Goal: Transaction & Acquisition: Purchase product/service

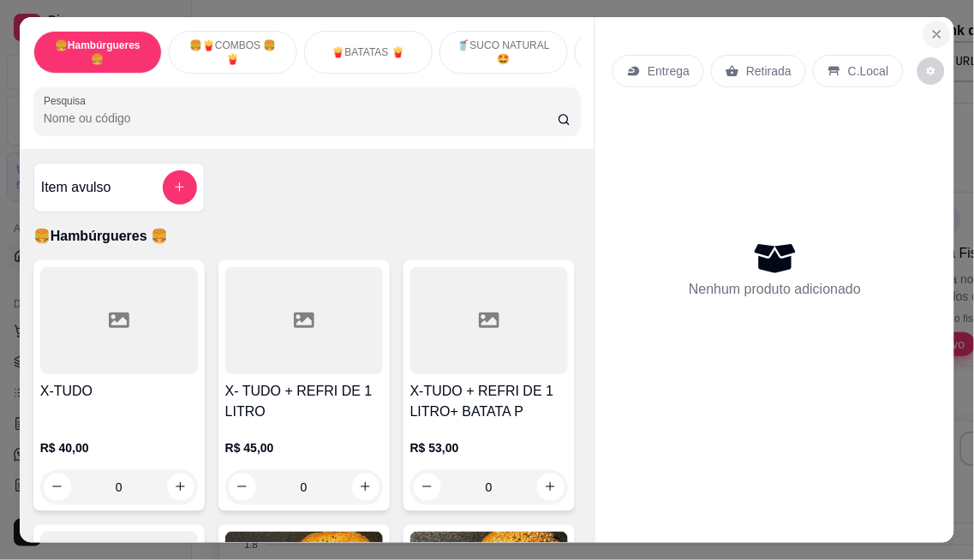
click at [939, 24] on button "Close" at bounding box center [936, 34] width 27 height 27
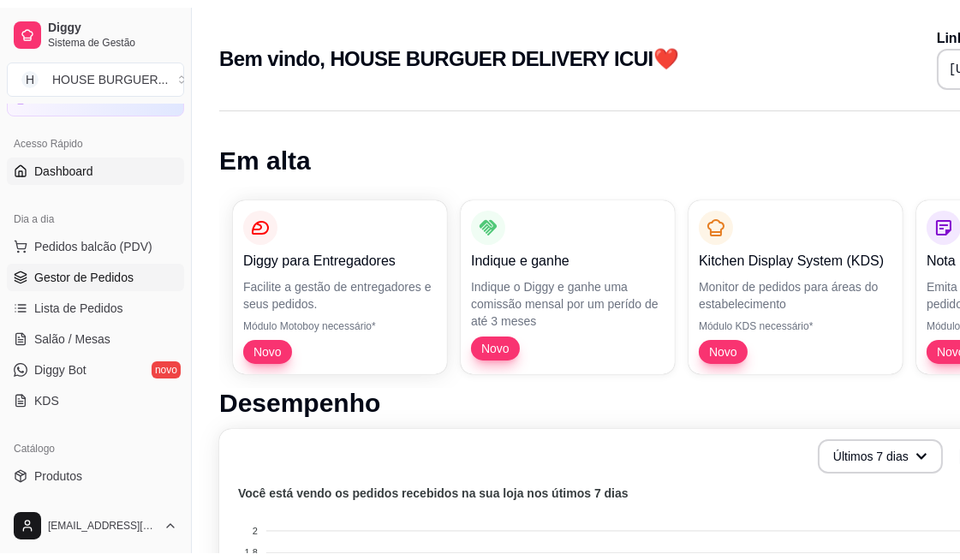
scroll to position [190, 0]
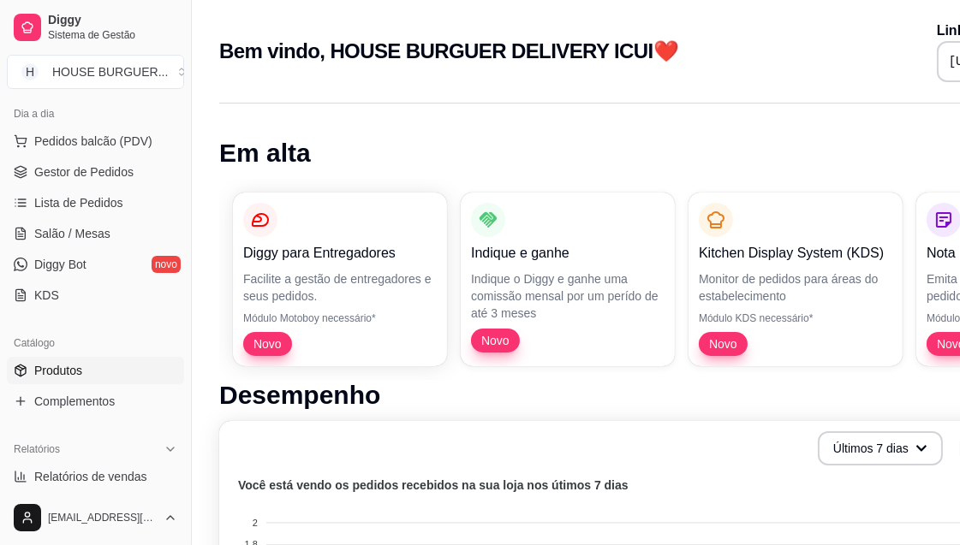
click at [66, 382] on link "Produtos" at bounding box center [95, 370] width 177 height 27
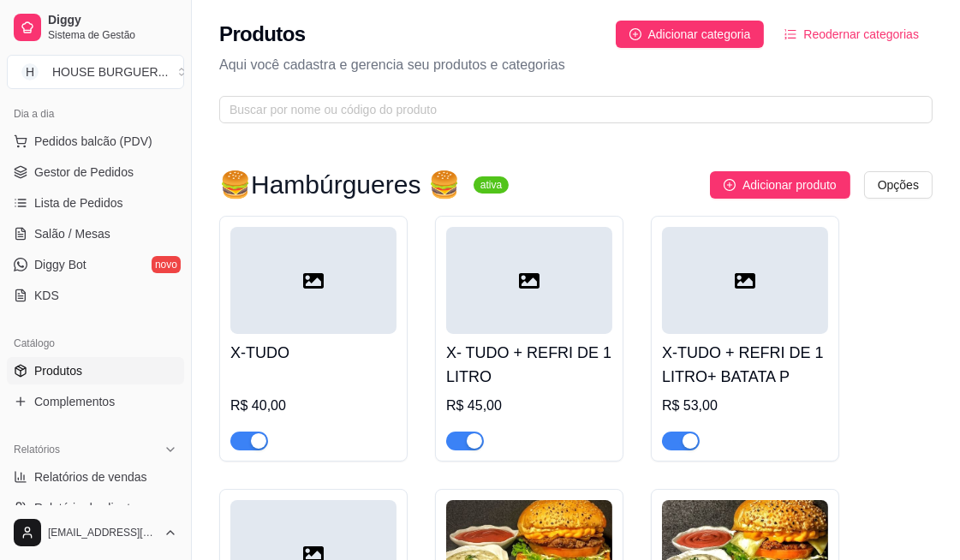
click at [839, 45] on button "Reodernar categorias" at bounding box center [852, 34] width 162 height 27
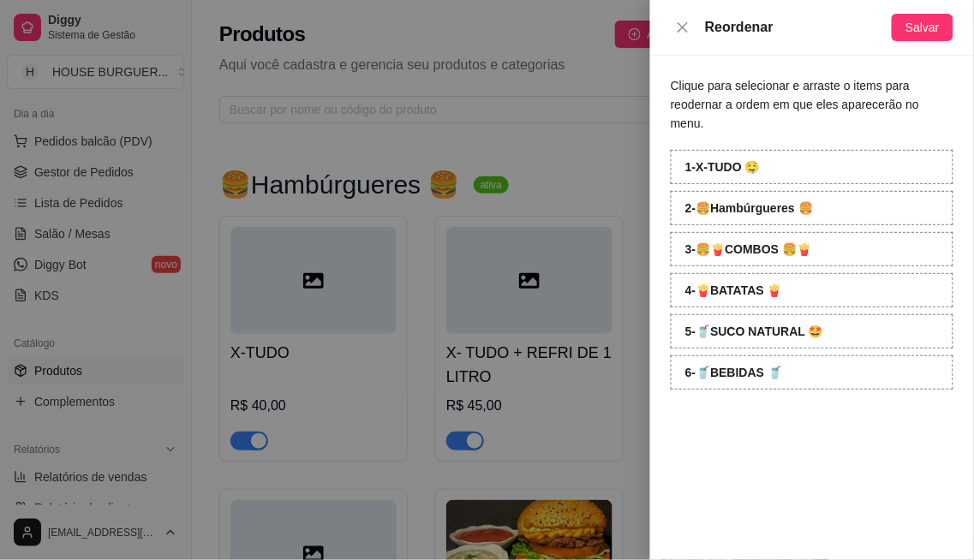
click at [767, 152] on div "1 - X-TUDO 🤤" at bounding box center [811, 167] width 283 height 34
click at [926, 27] on span "Salvar" at bounding box center [922, 27] width 34 height 19
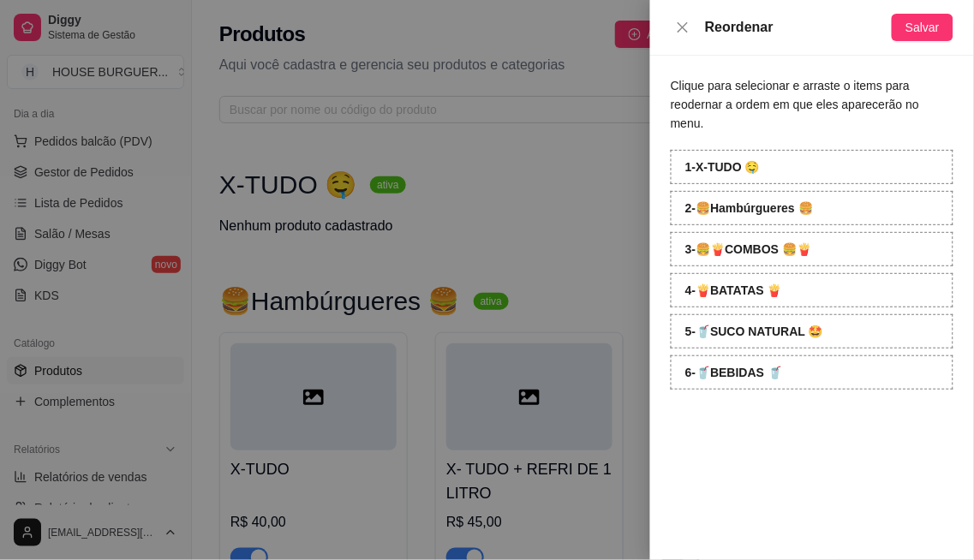
drag, startPoint x: 587, startPoint y: 143, endPoint x: 595, endPoint y: 138, distance: 10.0
click at [595, 138] on div at bounding box center [487, 280] width 974 height 560
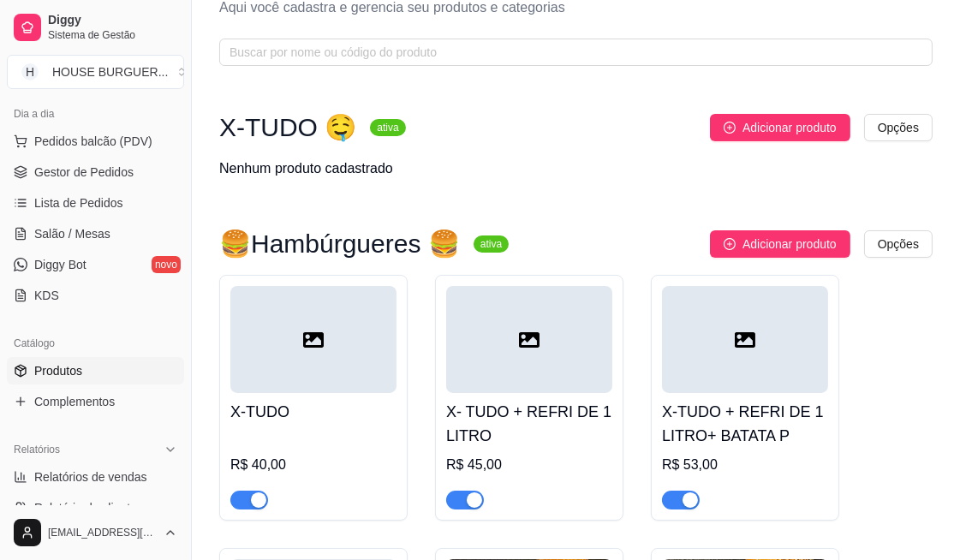
scroll to position [190, 0]
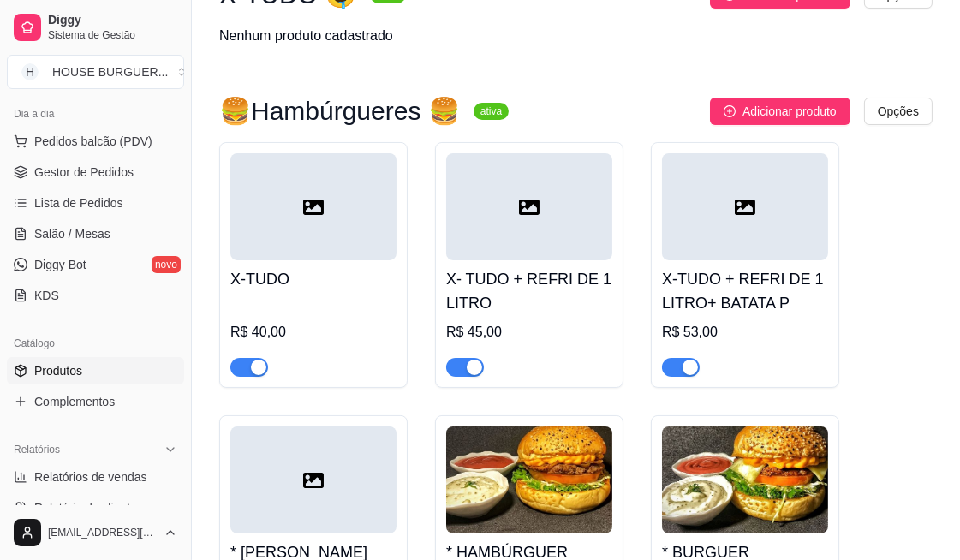
click at [375, 296] on div "X-TUDO R$ 40,00" at bounding box center [313, 318] width 166 height 116
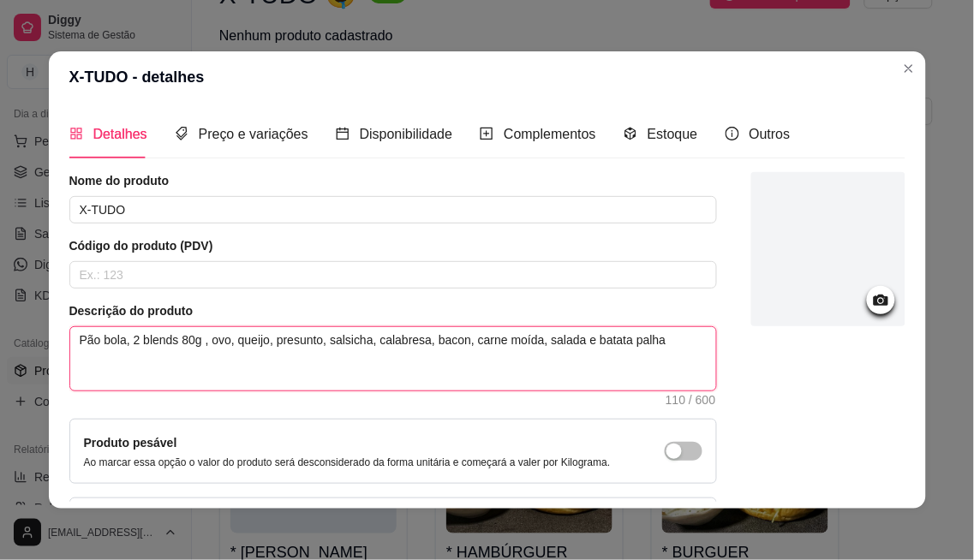
drag, startPoint x: 70, startPoint y: 344, endPoint x: 654, endPoint y: 361, distance: 584.2
click at [654, 361] on textarea "Pão bola, 2 blends 80g , ovo, queijo, presunto, salsicha, calabresa, bacon, car…" at bounding box center [393, 358] width 646 height 63
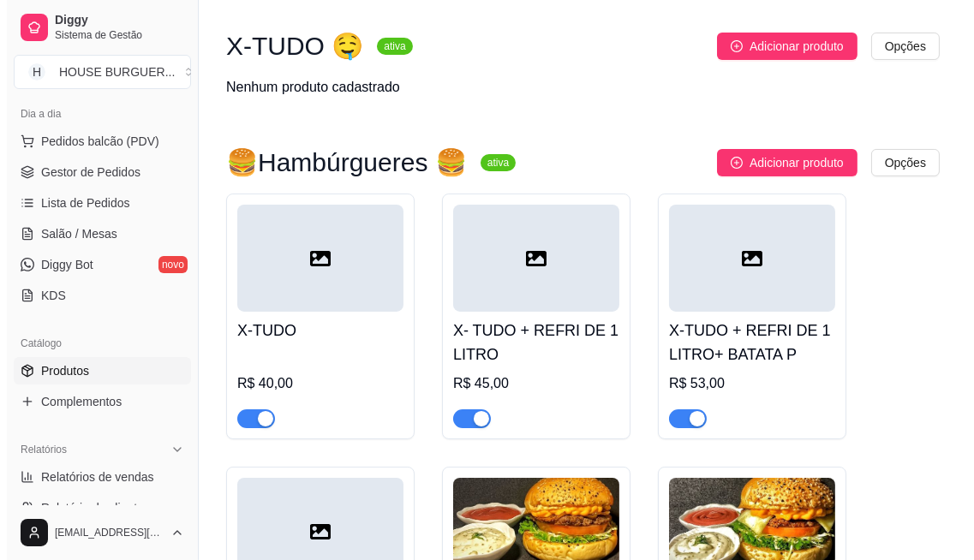
scroll to position [95, 0]
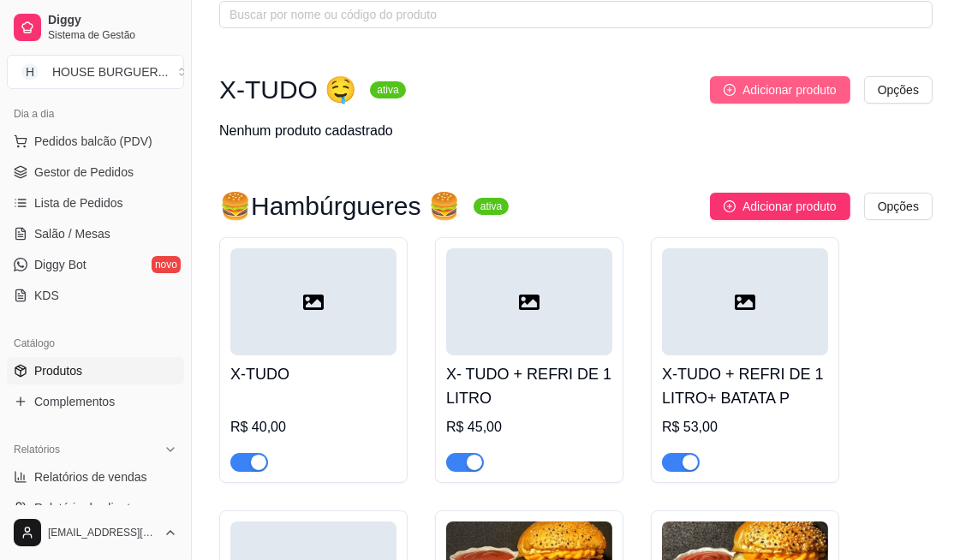
click at [824, 94] on span "Adicionar produto" at bounding box center [789, 89] width 94 height 19
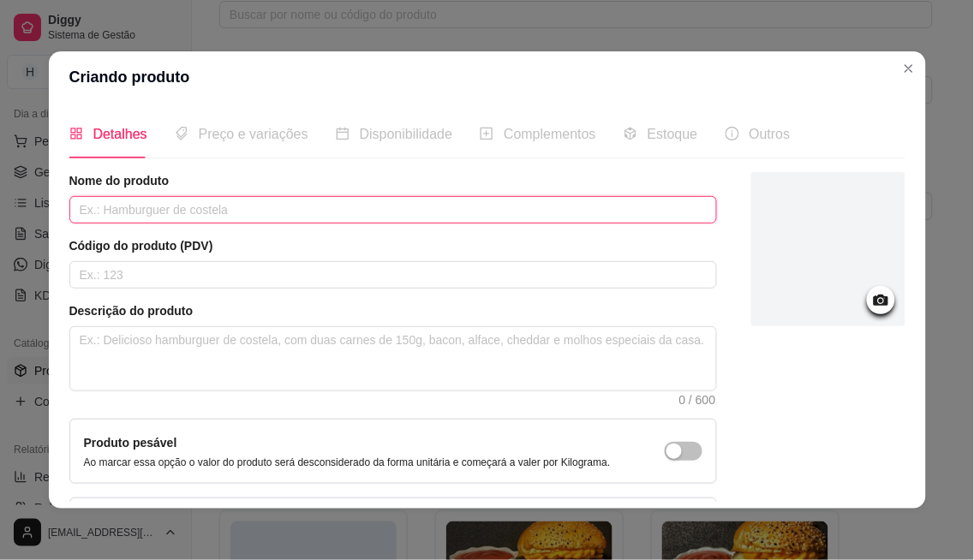
click at [113, 212] on input "text" at bounding box center [392, 209] width 647 height 27
type input "x"
type input "X-TUDO"
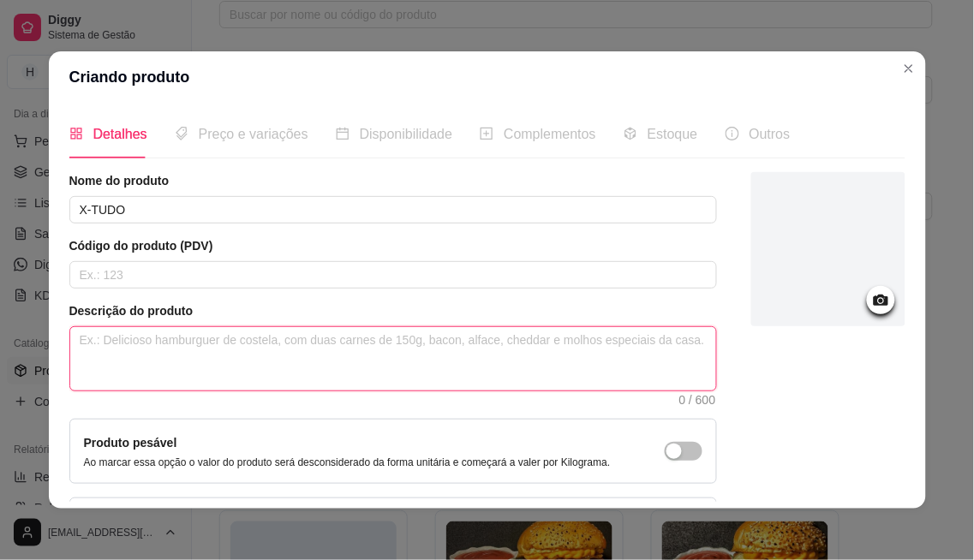
click at [122, 343] on textarea at bounding box center [393, 358] width 646 height 63
paste textarea "Pão bola, 2 blends 80g , ovo, queijo, presunto, salsicha, calabresa, bacon, car…"
type textarea "Pão bola, 2 blends 80g , ovo, queijo, presunto, salsicha, calabresa, bacon, car…"
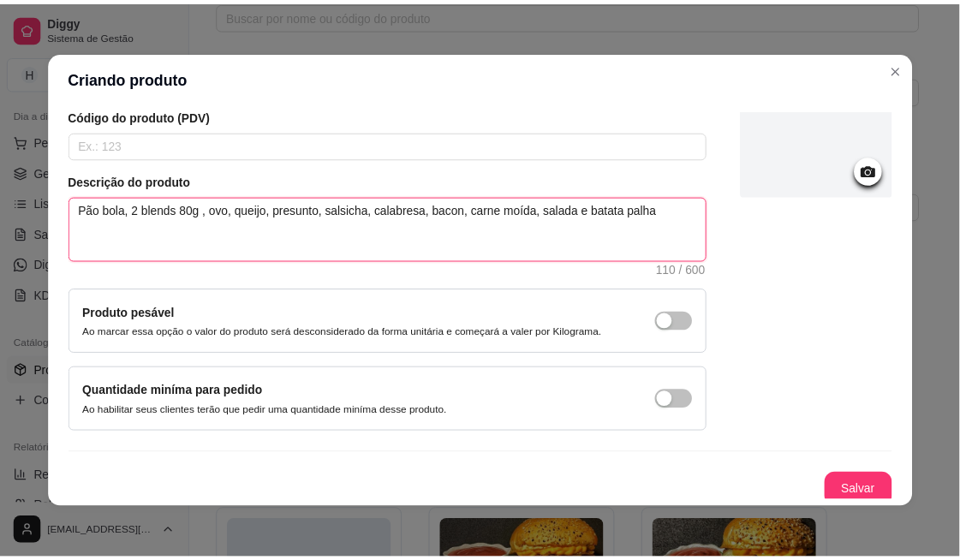
scroll to position [137, 0]
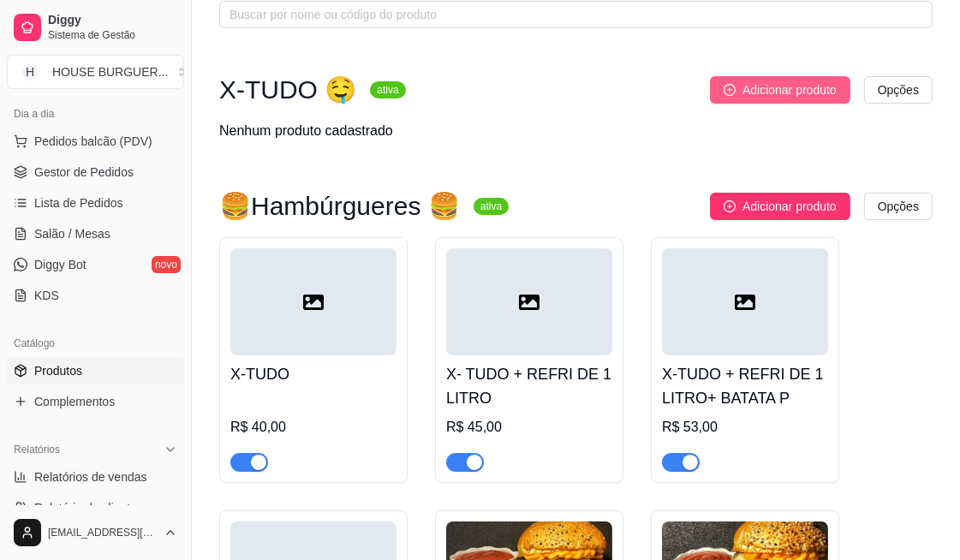
click at [812, 90] on span "Adicionar produto" at bounding box center [789, 89] width 94 height 19
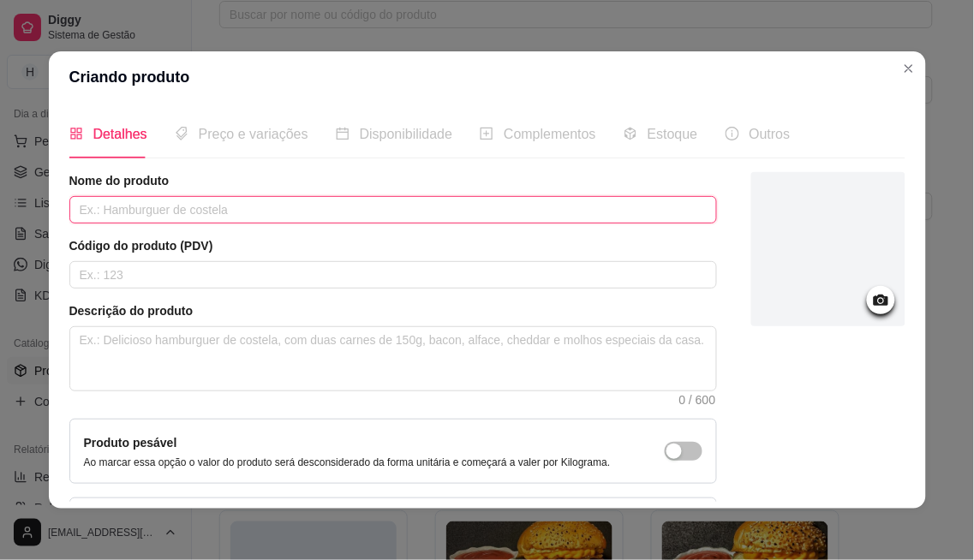
click at [113, 212] on input "text" at bounding box center [392, 209] width 647 height 27
type input "X"
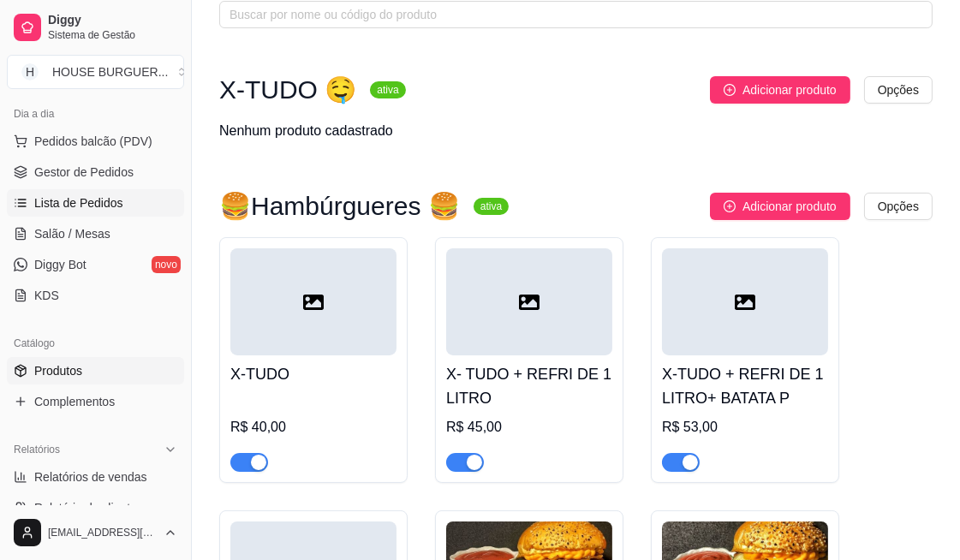
click at [92, 200] on span "Lista de Pedidos" at bounding box center [78, 202] width 89 height 17
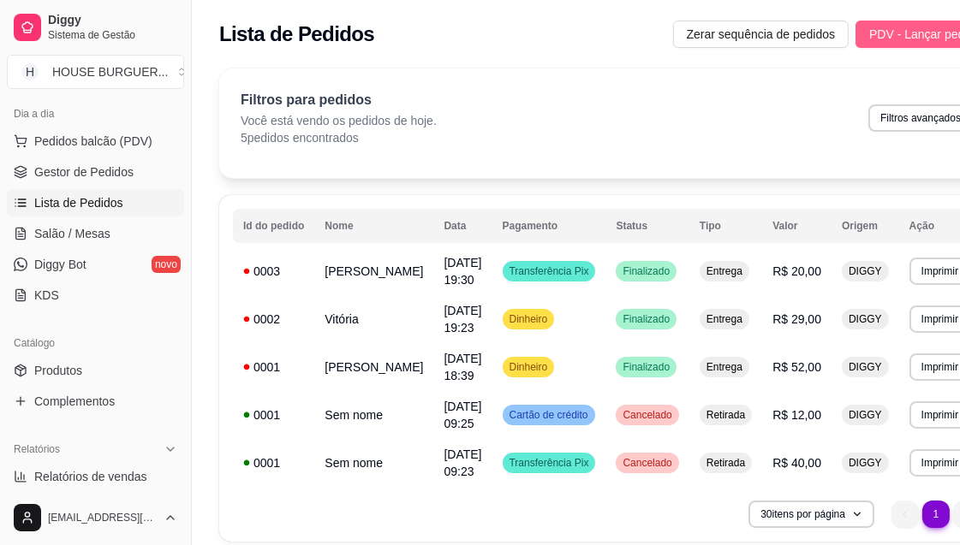
click at [880, 33] on span "PDV - Lançar pedido" at bounding box center [924, 34] width 111 height 19
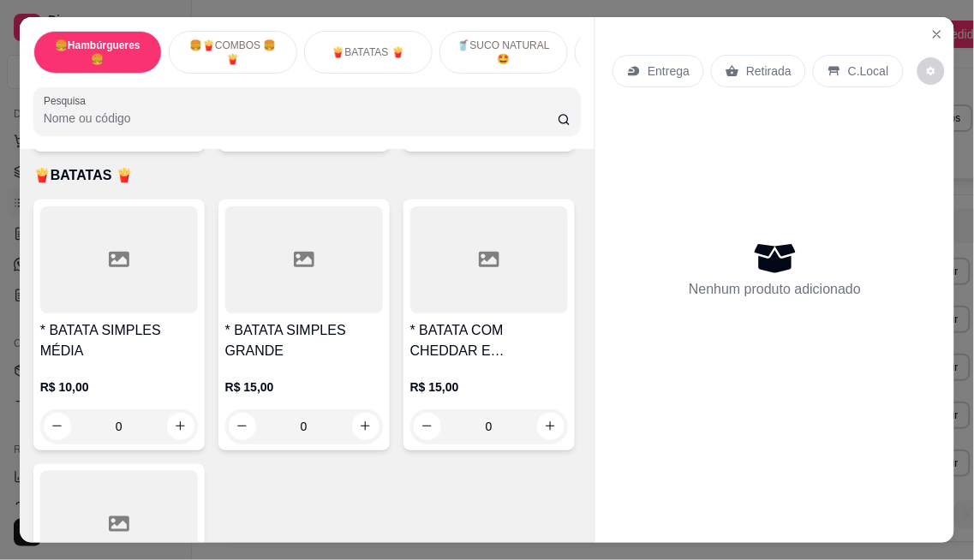
scroll to position [2378, 0]
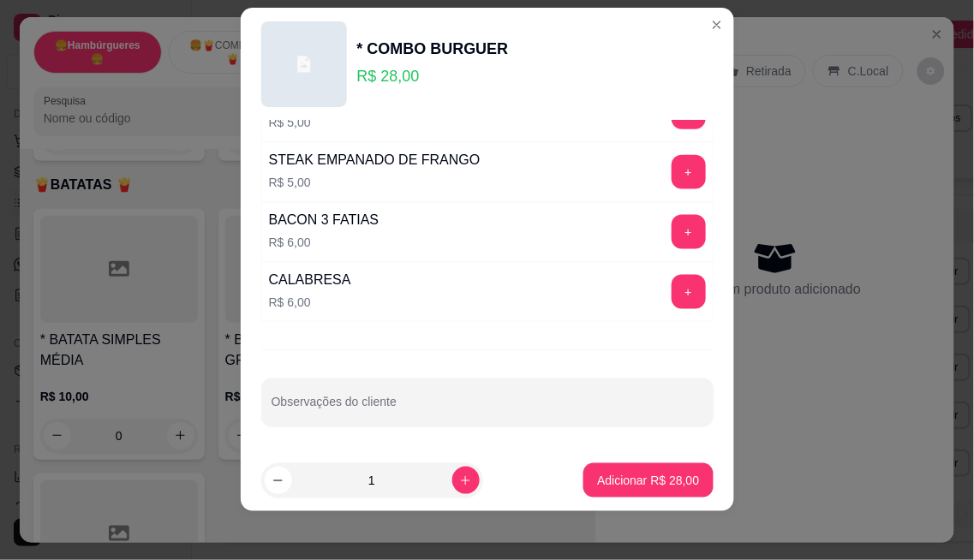
scroll to position [27, 0]
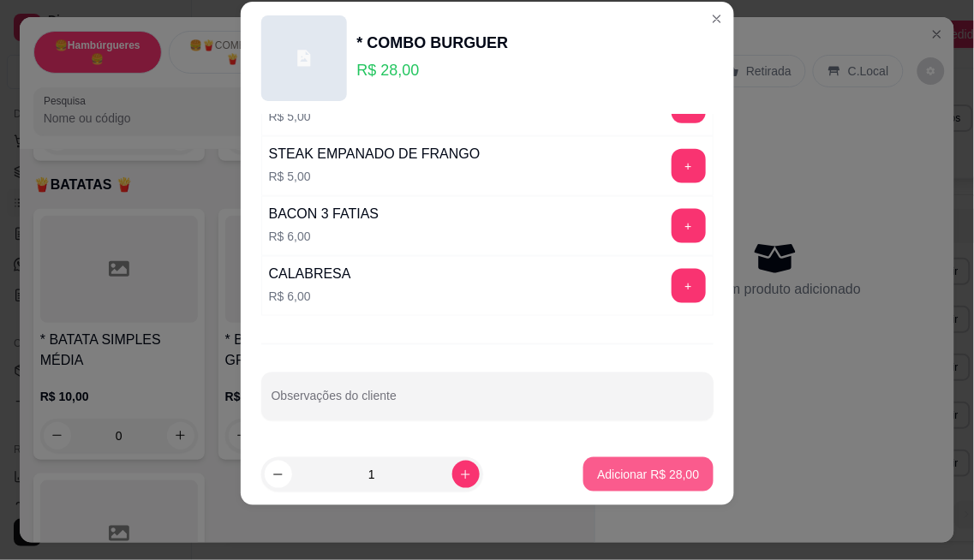
click at [628, 468] on p "Adicionar R$ 28,00" at bounding box center [648, 474] width 102 height 17
type input "1"
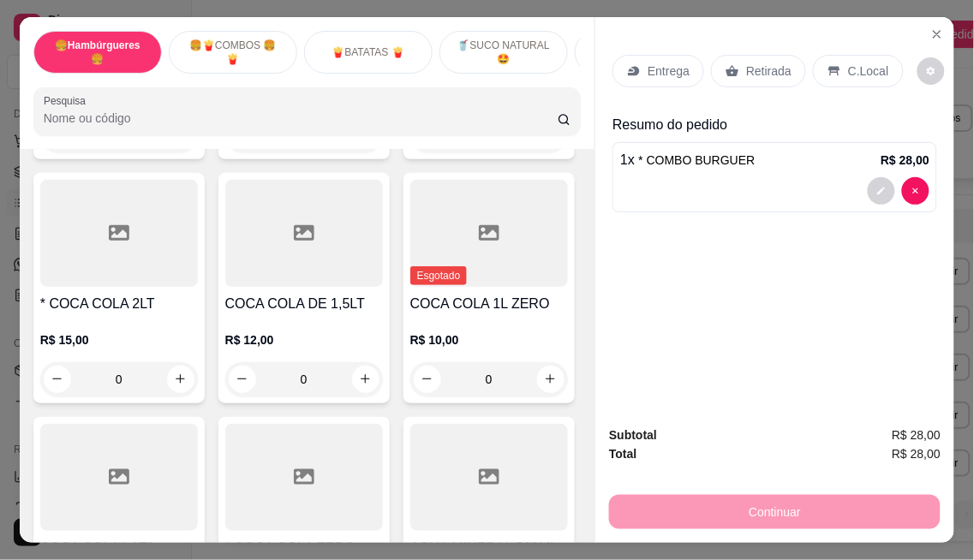
type input "1"
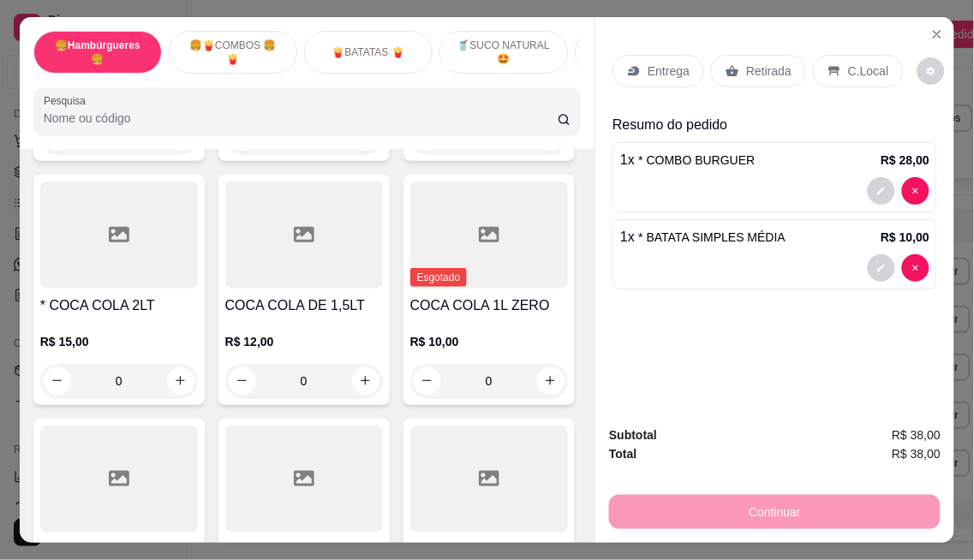
scroll to position [3806, 0]
click at [848, 63] on p "C.Local" at bounding box center [868, 71] width 40 height 17
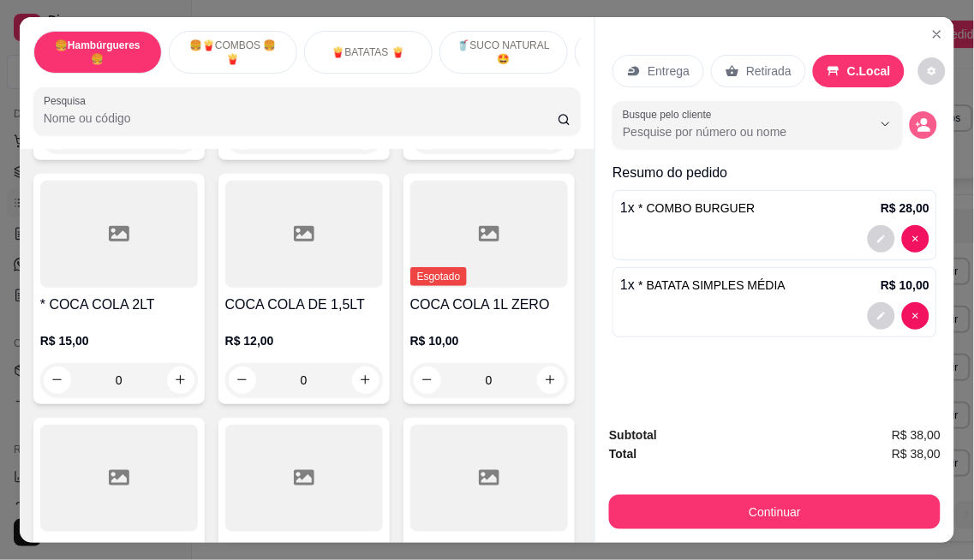
click at [911, 111] on button "decrease-product-quantity" at bounding box center [922, 124] width 27 height 27
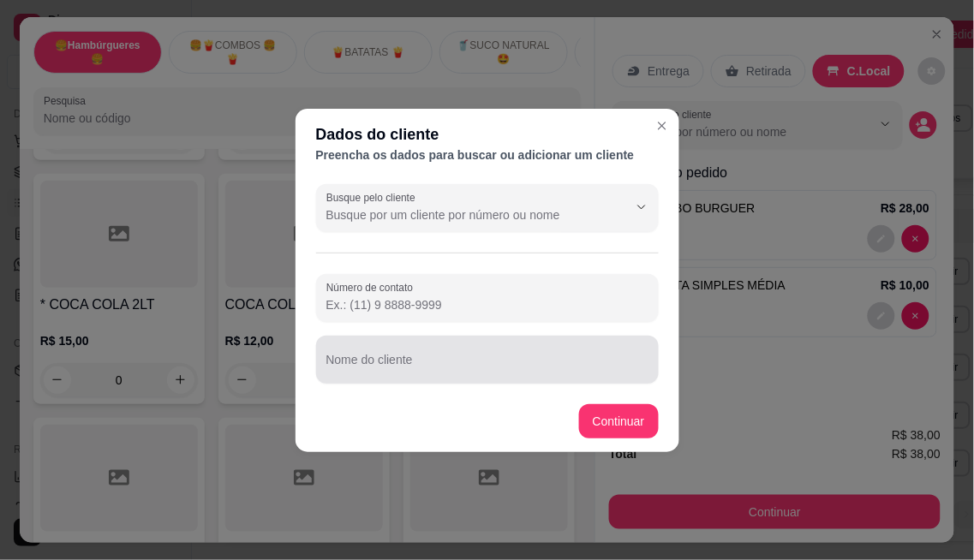
click at [407, 356] on div "Nome do cliente" at bounding box center [487, 360] width 343 height 48
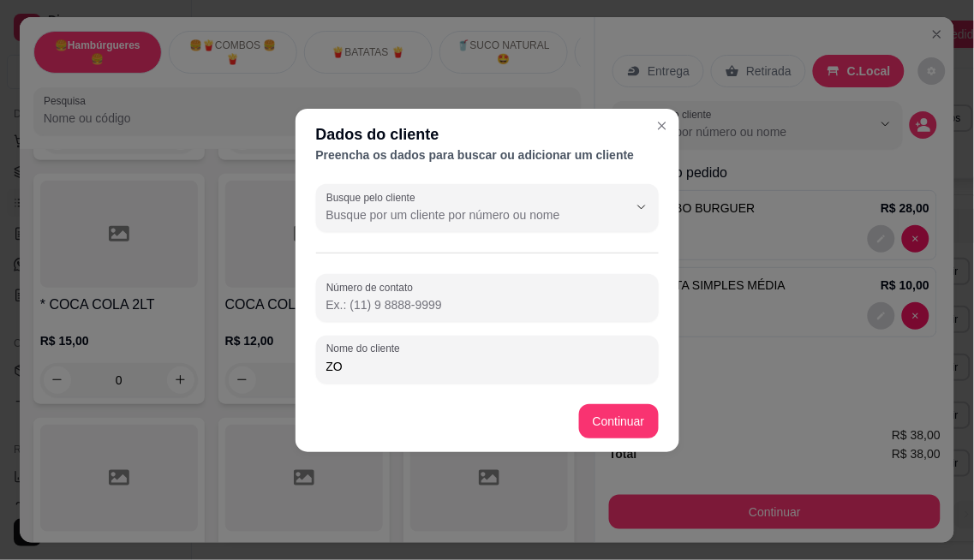
type input "ZOE"
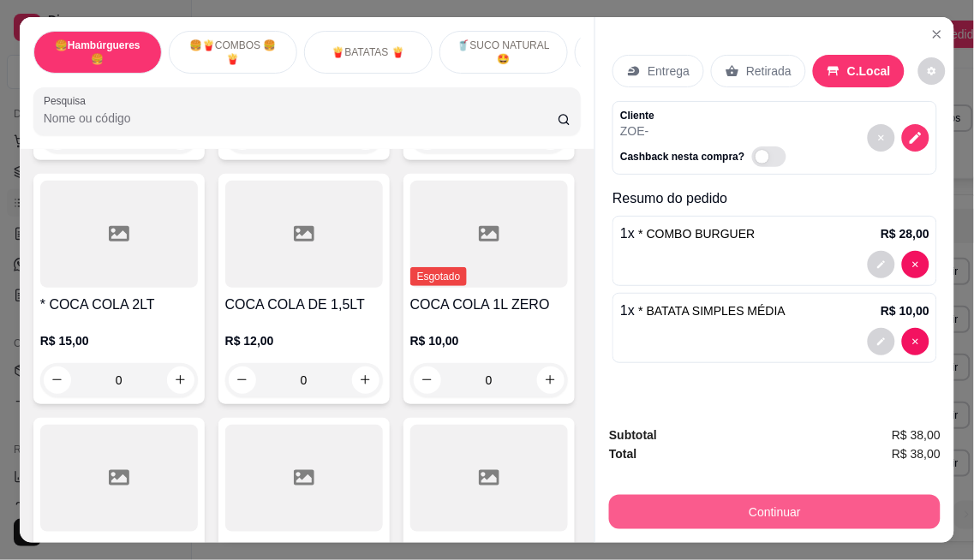
click at [736, 501] on button "Continuar" at bounding box center [774, 512] width 331 height 34
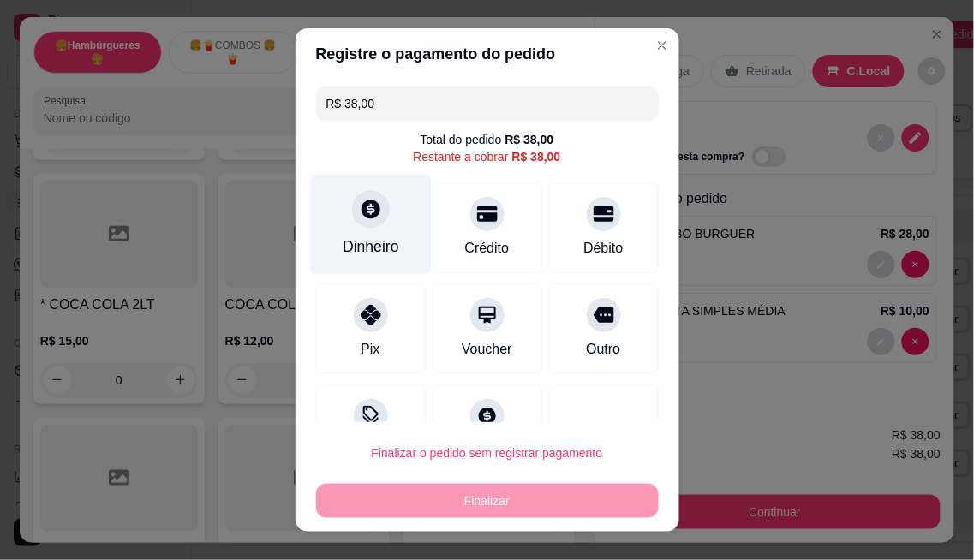
click at [382, 211] on div "Dinheiro" at bounding box center [370, 224] width 121 height 100
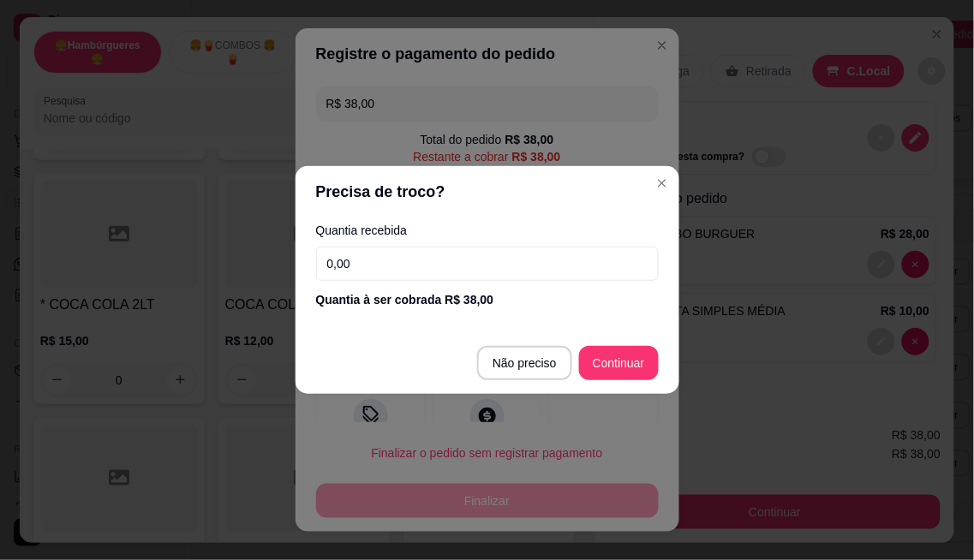
click at [446, 271] on input "0,00" at bounding box center [487, 264] width 343 height 34
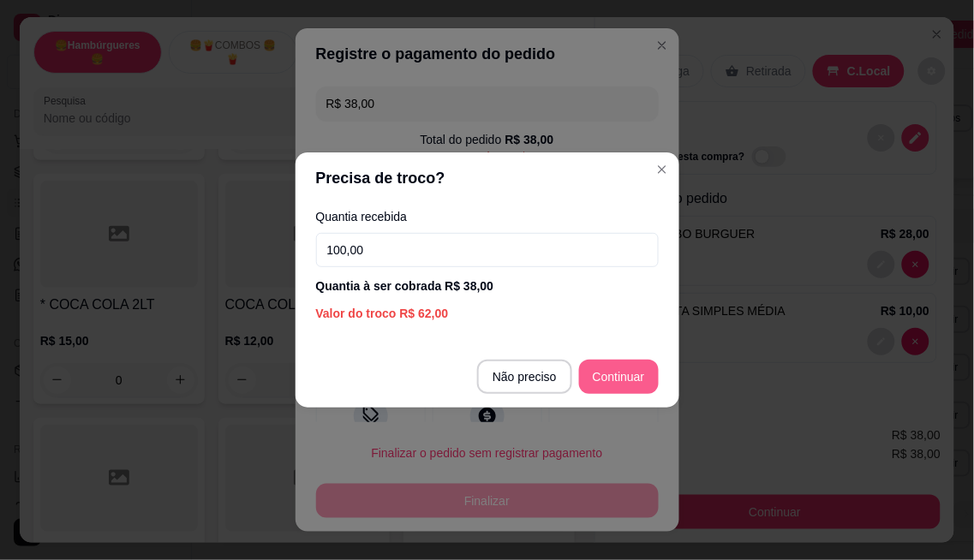
type input "100,00"
type input "R$ 0,00"
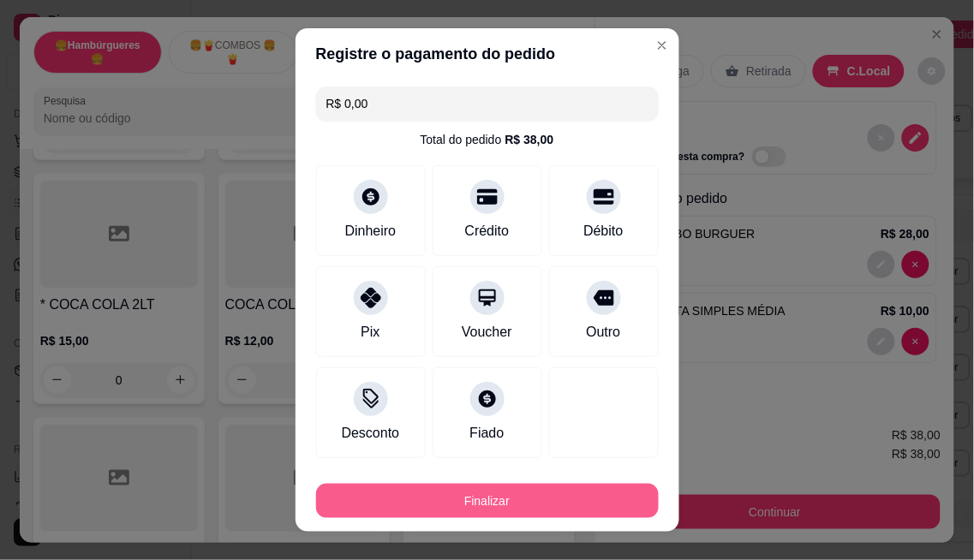
click at [526, 491] on button "Finalizar" at bounding box center [487, 501] width 343 height 34
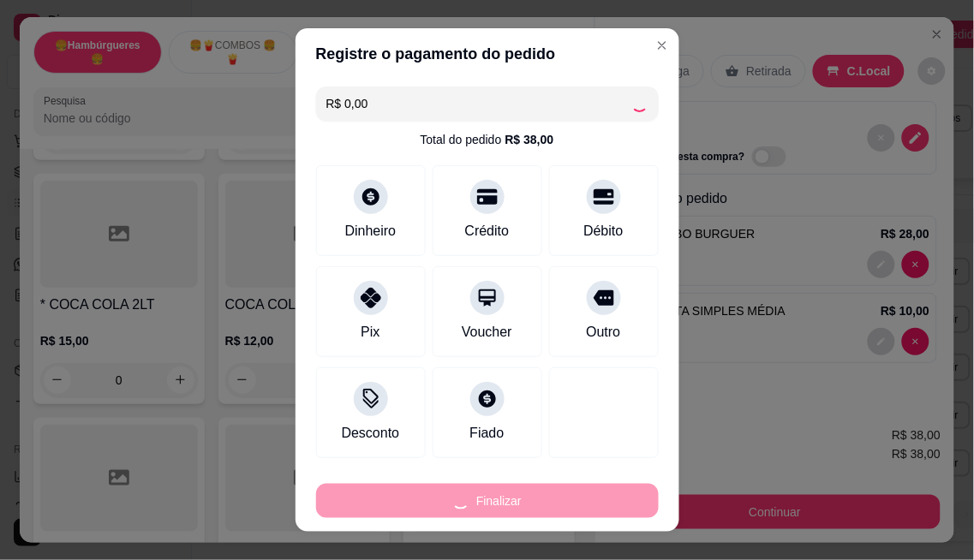
type input "0"
type input "-R$ 38,00"
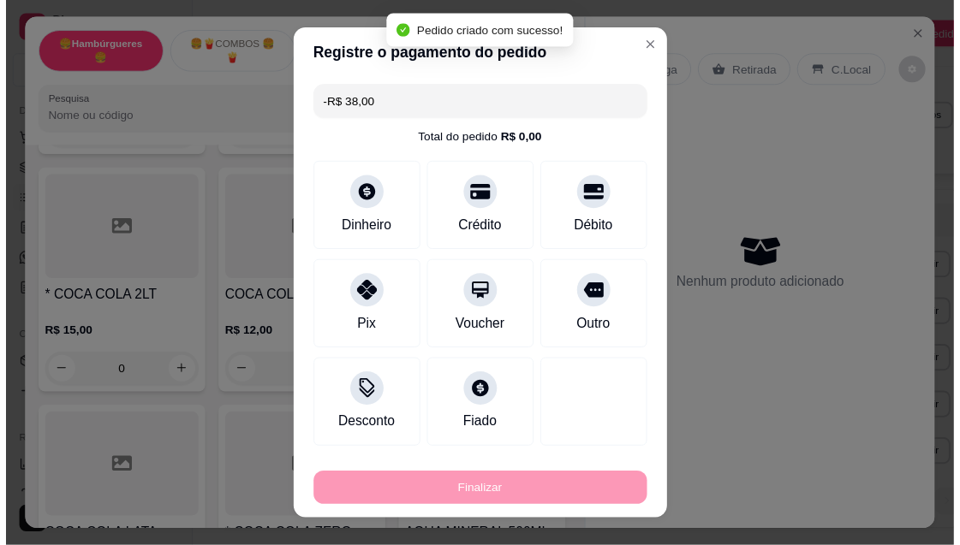
scroll to position [3803, 0]
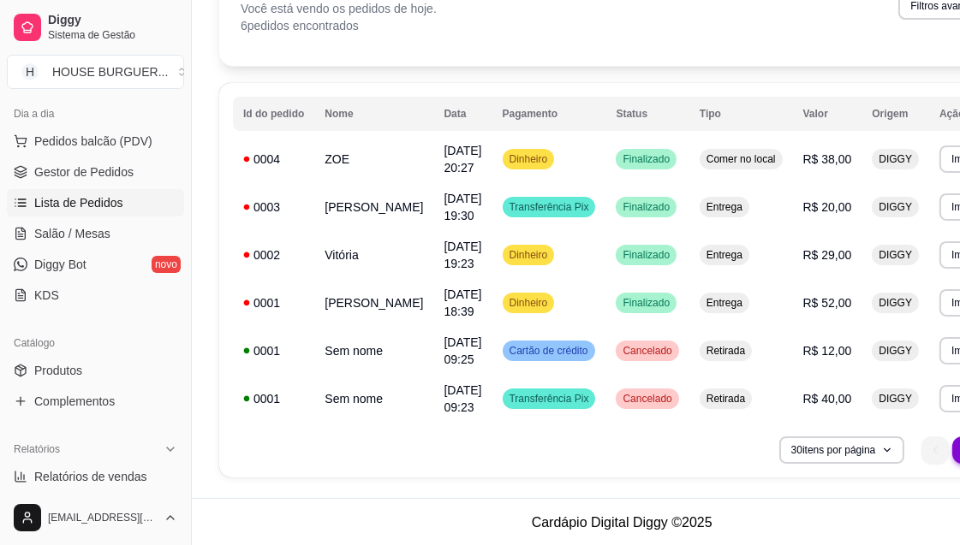
scroll to position [113, 0]
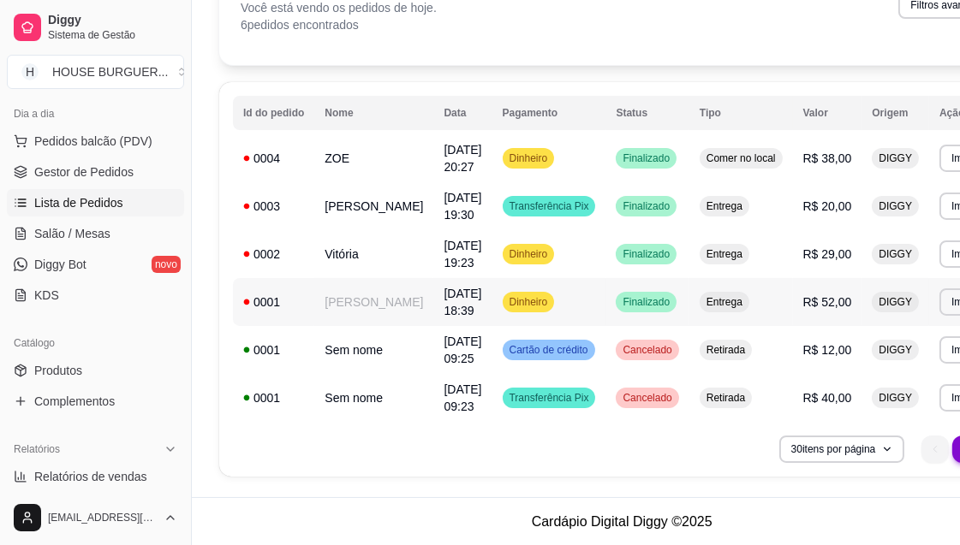
click at [560, 319] on td "Dinheiro" at bounding box center [549, 302] width 114 height 48
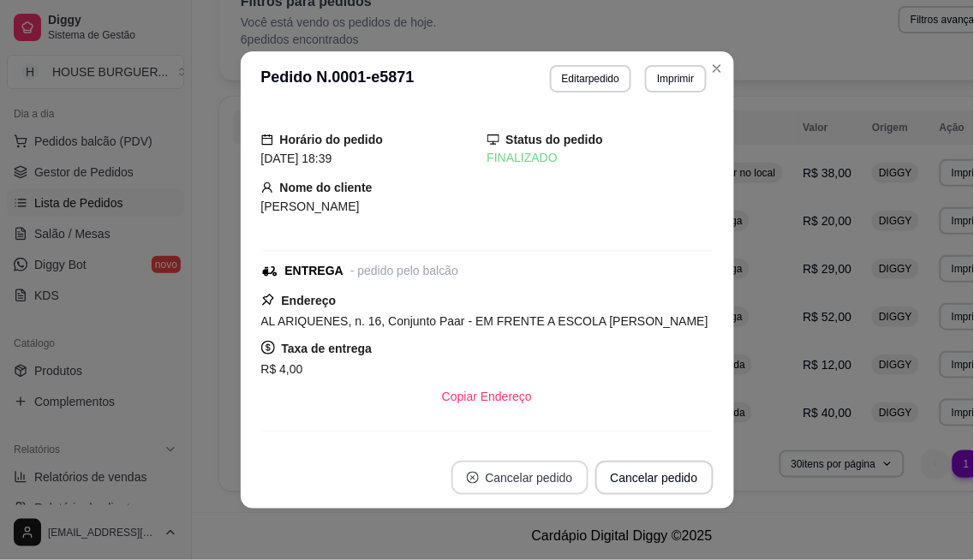
click at [540, 485] on button "Cancelar pedido" at bounding box center [519, 478] width 137 height 34
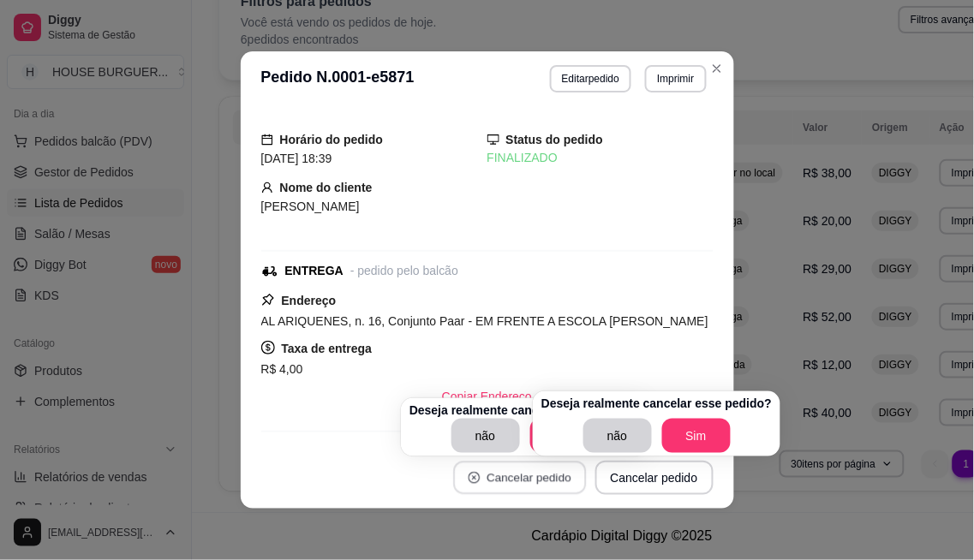
click at [540, 485] on button "Cancelar pedido" at bounding box center [519, 478] width 133 height 33
click at [690, 448] on button "Sim" at bounding box center [695, 436] width 67 height 33
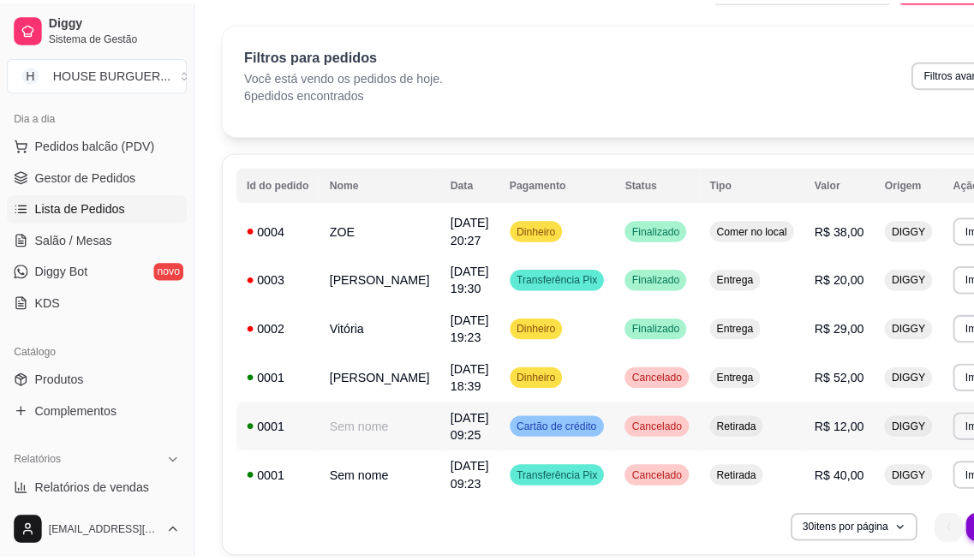
scroll to position [0, 0]
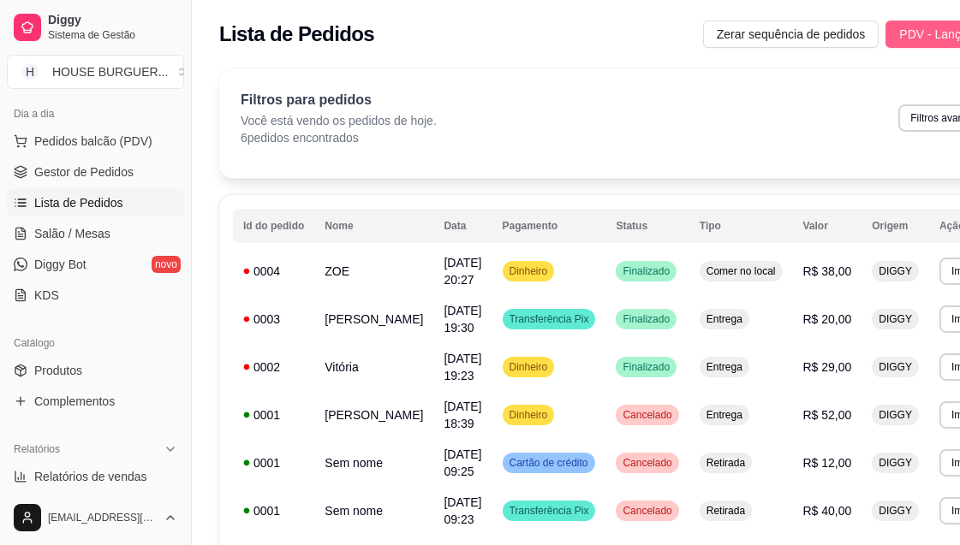
click at [904, 23] on button "PDV - Lançar pedido" at bounding box center [954, 34] width 139 height 27
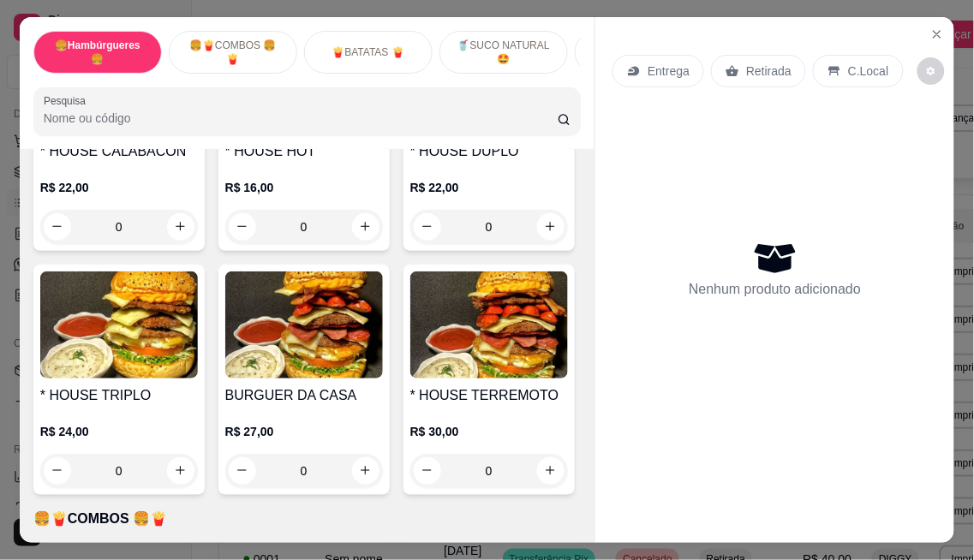
scroll to position [1331, 0]
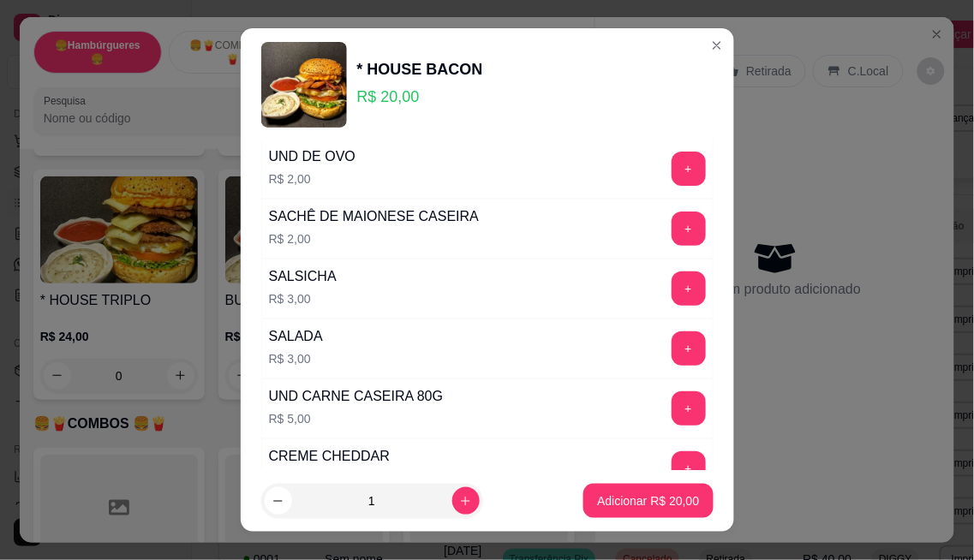
scroll to position [402, 0]
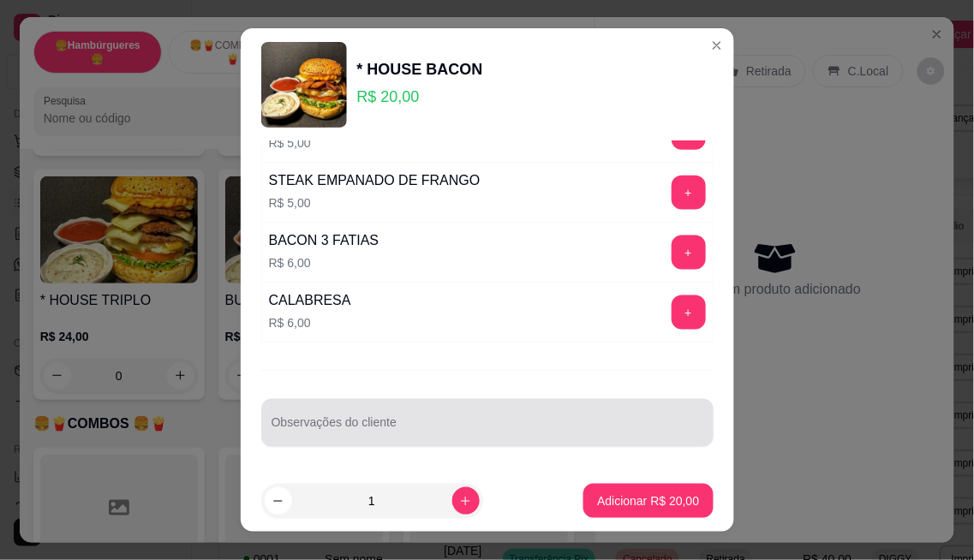
click at [438, 430] on input "Observações do cliente" at bounding box center [487, 429] width 432 height 17
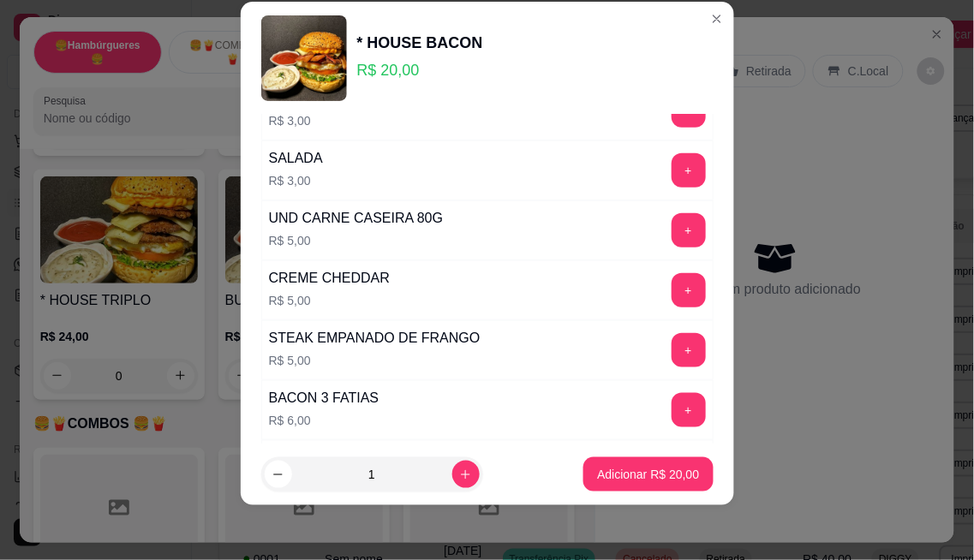
scroll to position [22, 0]
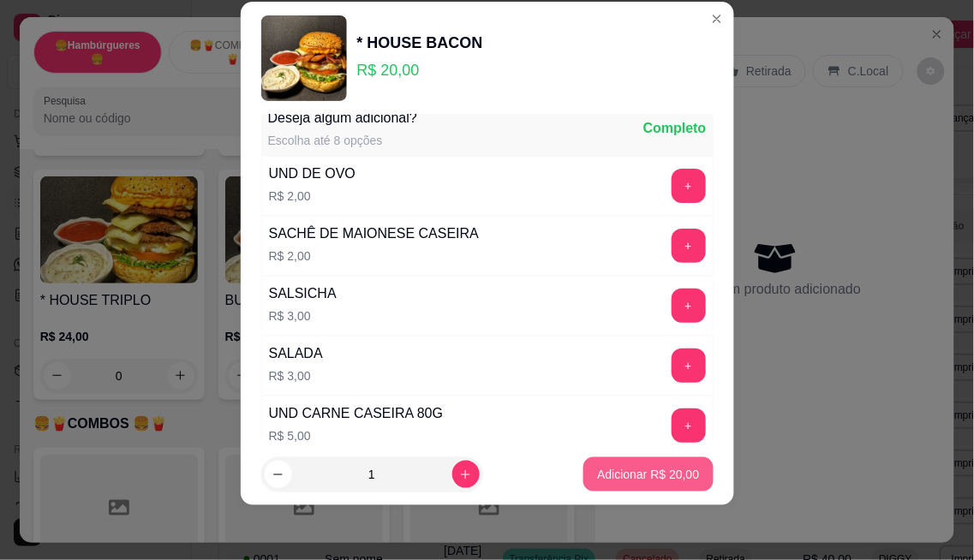
type input "SEM SALADA SEM CHEDDAR"
click at [586, 483] on button "Adicionar R$ 20,00" at bounding box center [649, 474] width 126 height 33
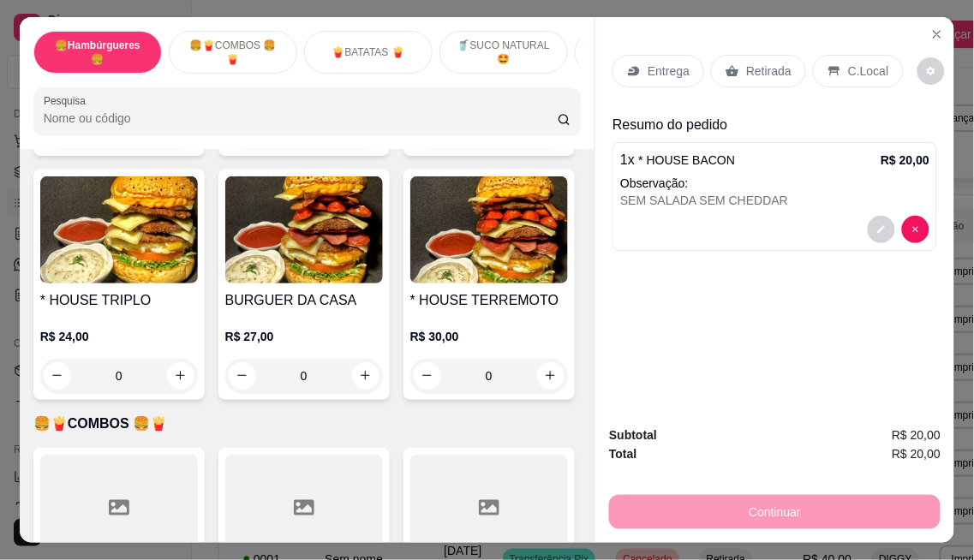
click at [868, 64] on p "C.Local" at bounding box center [868, 71] width 40 height 17
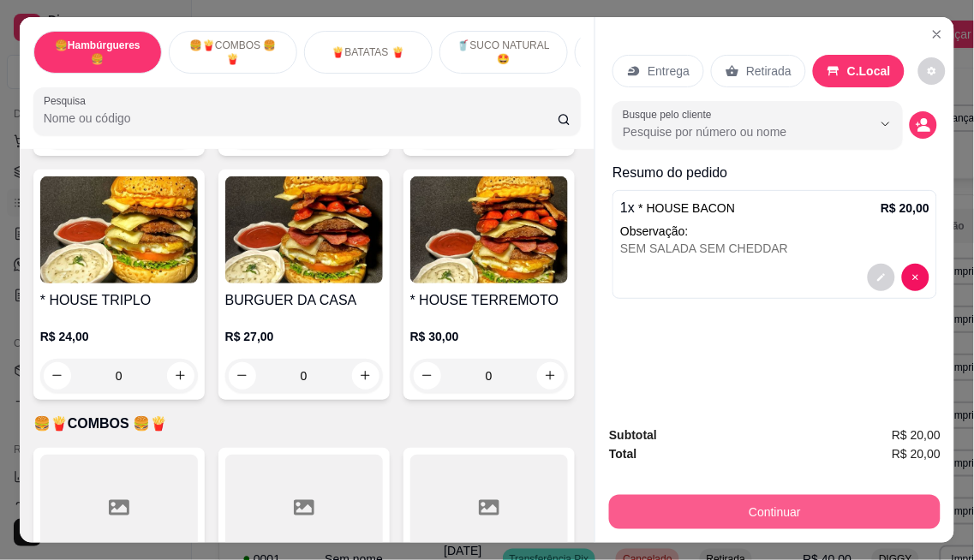
click at [772, 497] on button "Continuar" at bounding box center [774, 512] width 331 height 34
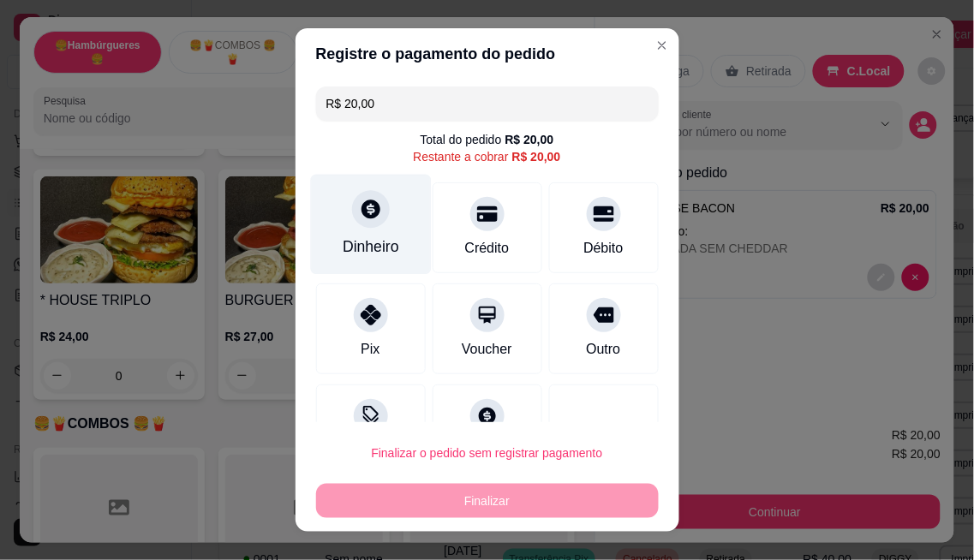
click at [372, 246] on div "Dinheiro" at bounding box center [371, 246] width 57 height 22
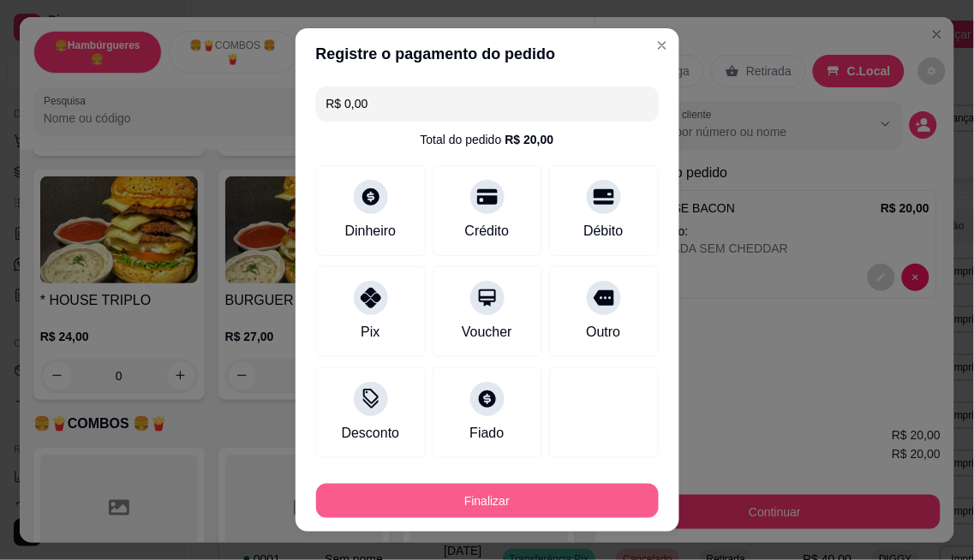
click at [515, 502] on button "Finalizar" at bounding box center [487, 501] width 343 height 34
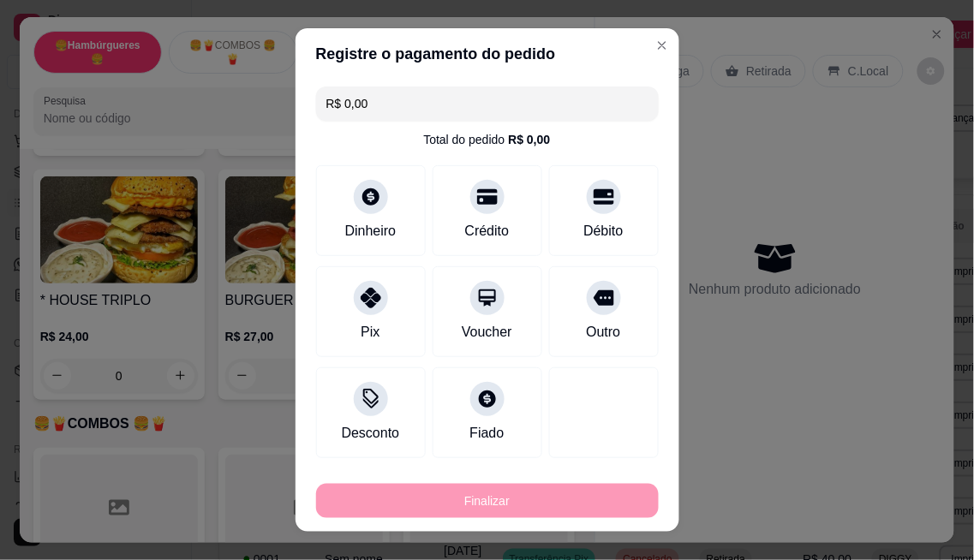
type input "-R$ 20,00"
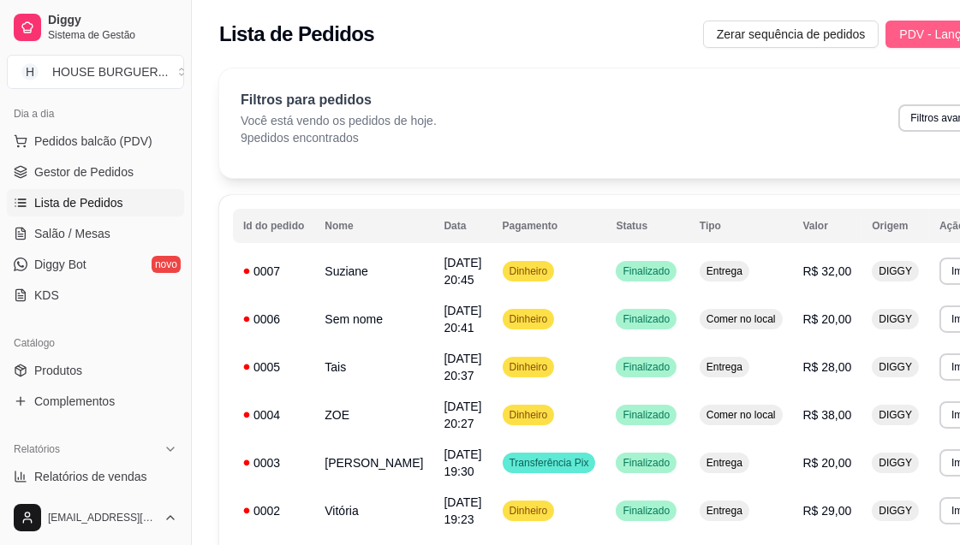
click at [899, 33] on span "PDV - Lançar pedido" at bounding box center [954, 34] width 111 height 19
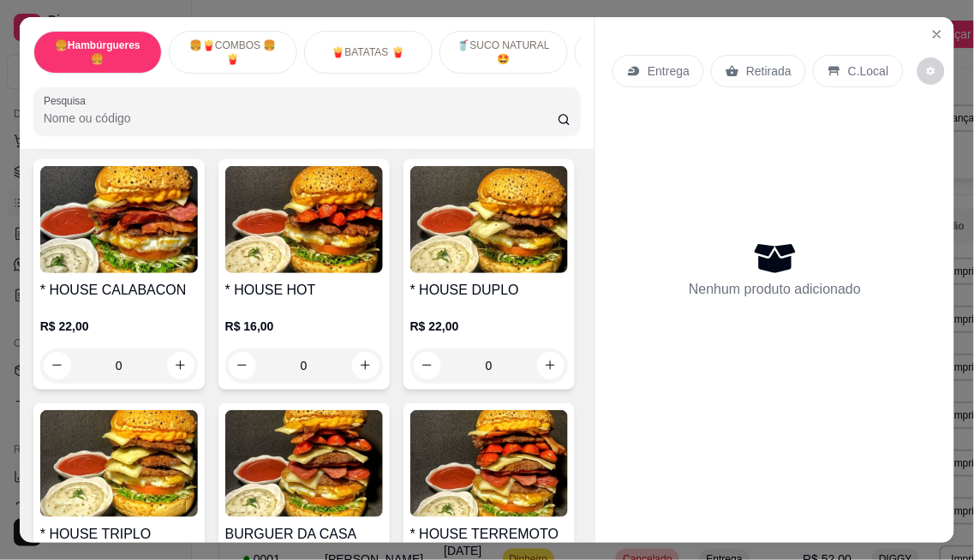
scroll to position [1141, 0]
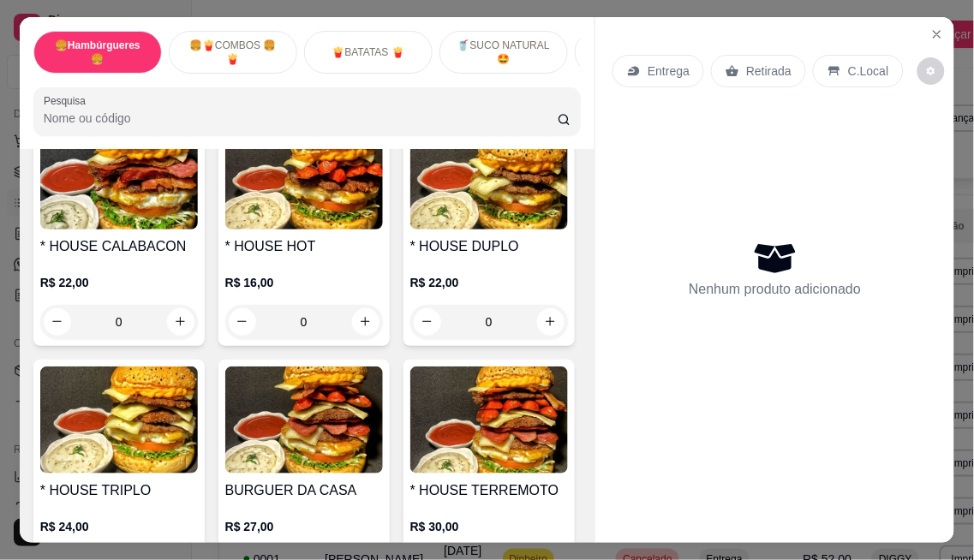
click at [198, 95] on div "0" at bounding box center [119, 78] width 158 height 34
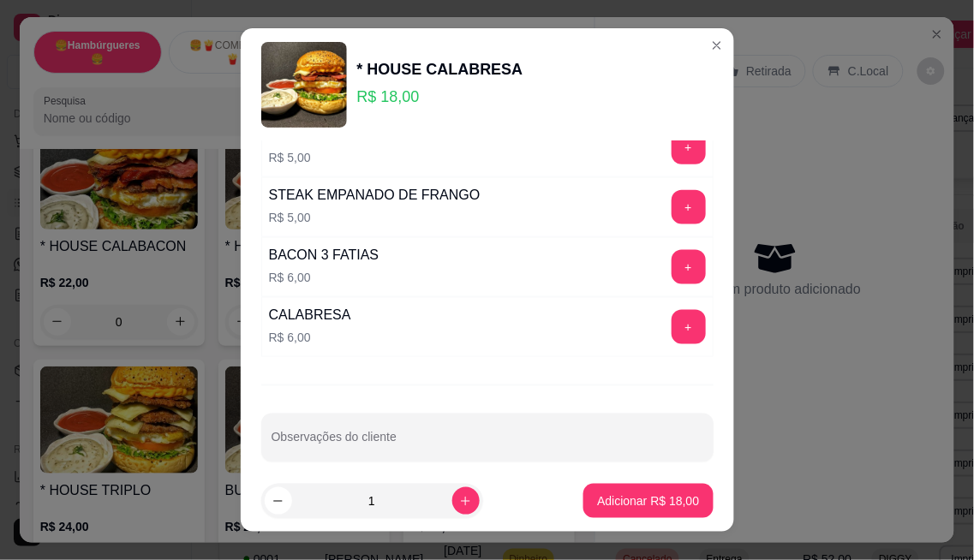
scroll to position [402, 0]
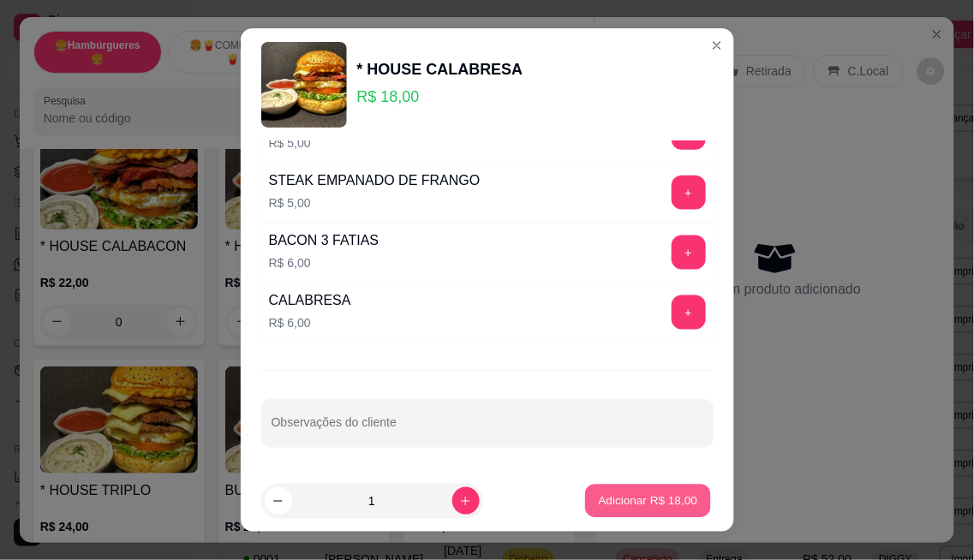
click at [639, 517] on button "Adicionar R$ 18,00" at bounding box center [649, 501] width 126 height 33
type input "1"
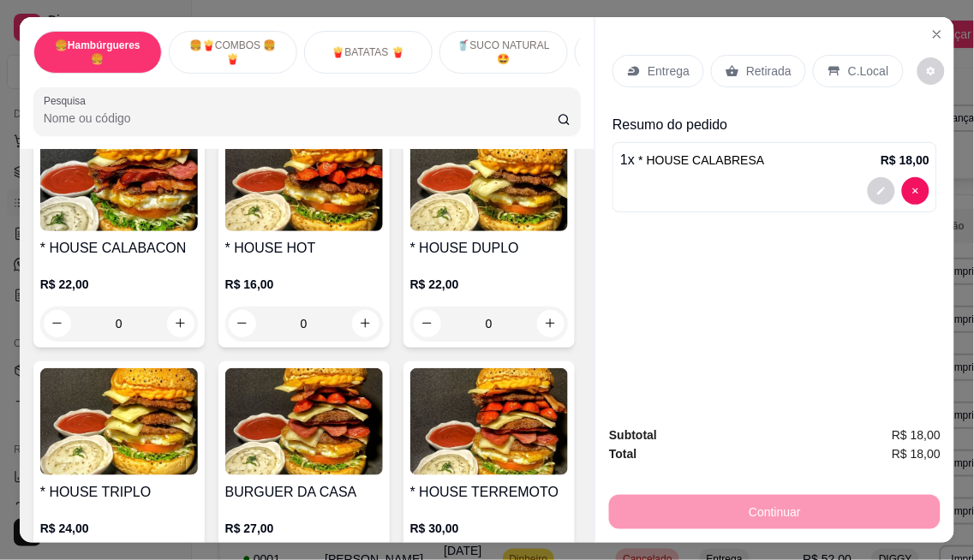
click at [832, 57] on div "C.Local" at bounding box center [858, 71] width 90 height 33
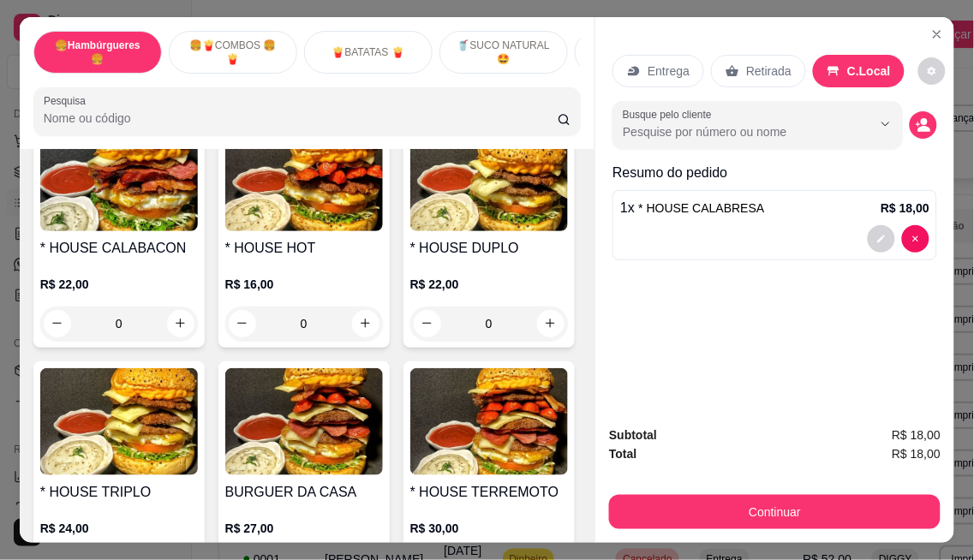
click at [384, 52] on div "🍟BATATAS 🍟" at bounding box center [368, 52] width 128 height 43
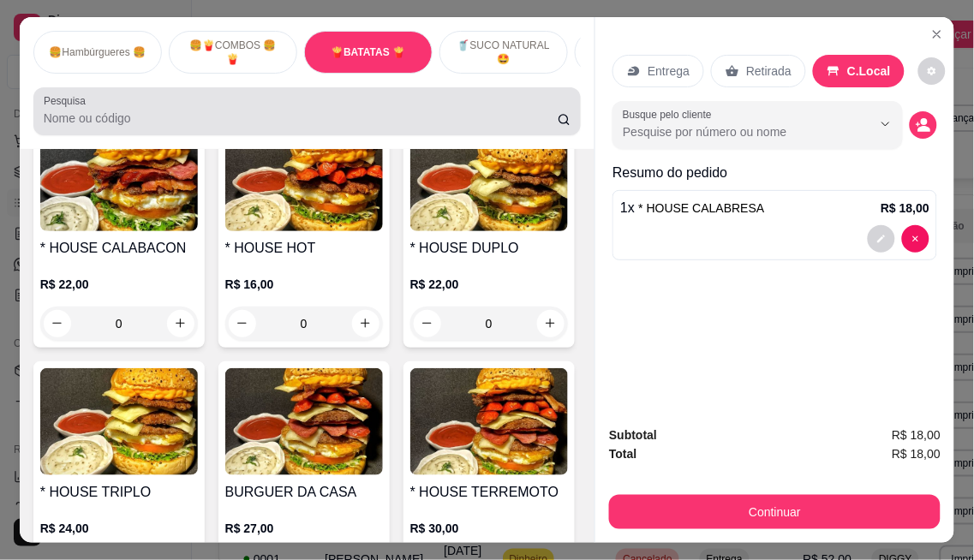
scroll to position [45, 0]
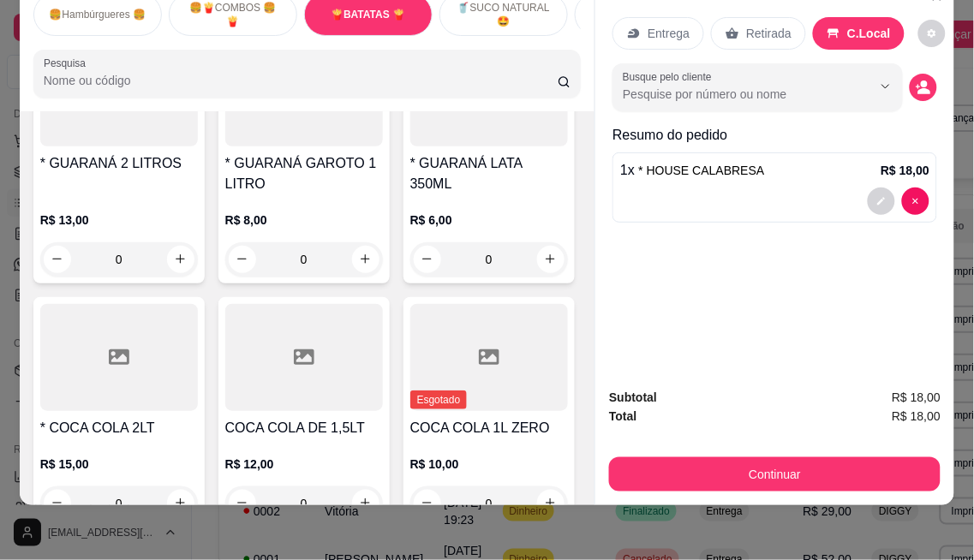
type input "1"
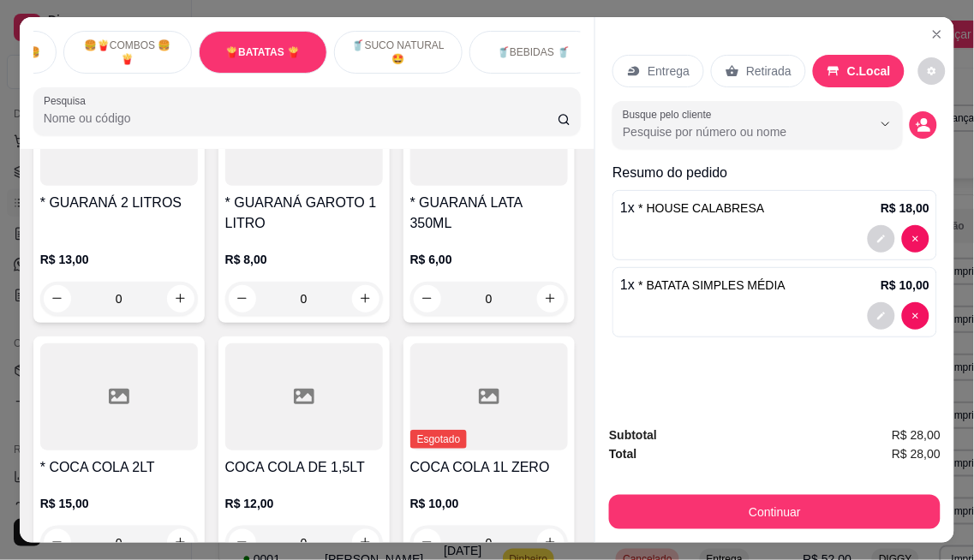
scroll to position [0, 114]
click at [389, 40] on p "🥤SUCO NATURAL 🤩" at bounding box center [389, 52] width 99 height 27
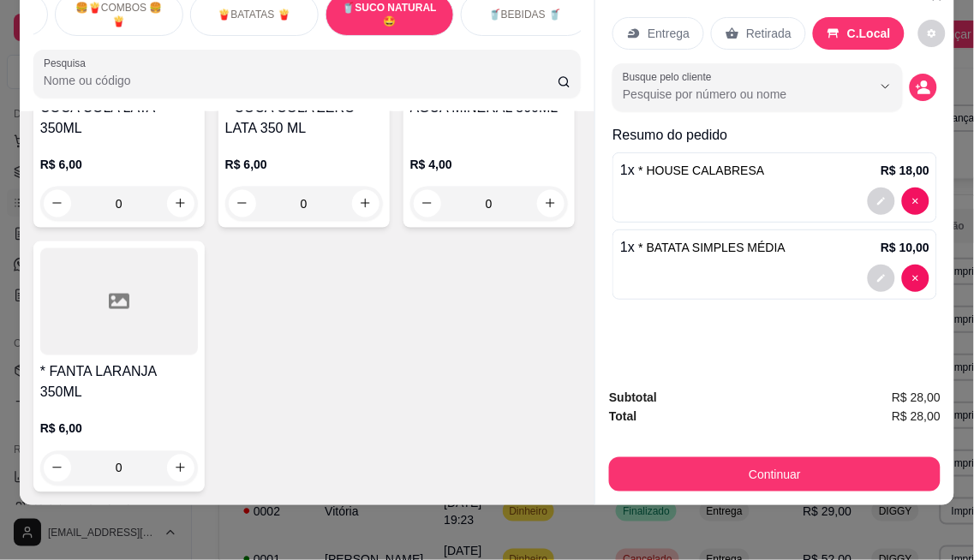
scroll to position [4304, 0]
type input "1"
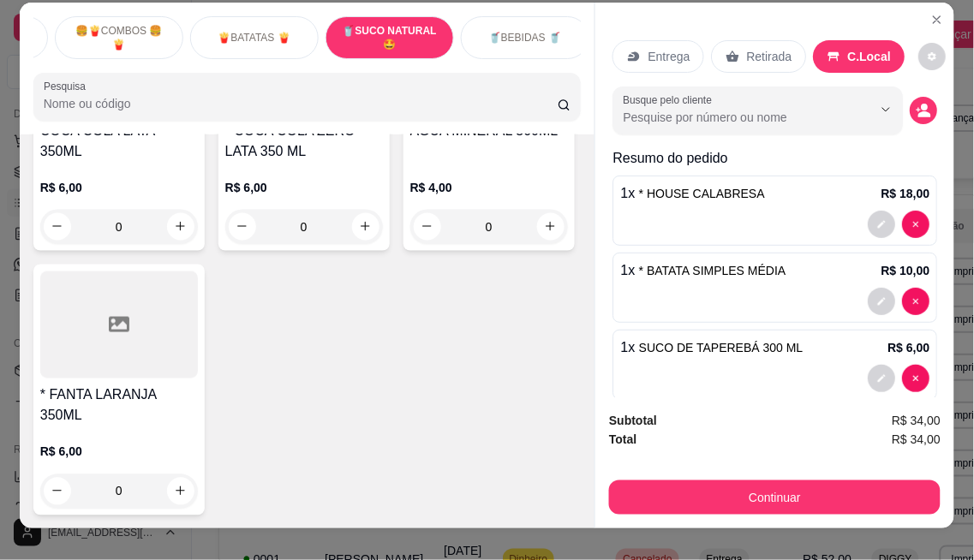
scroll to position [0, 0]
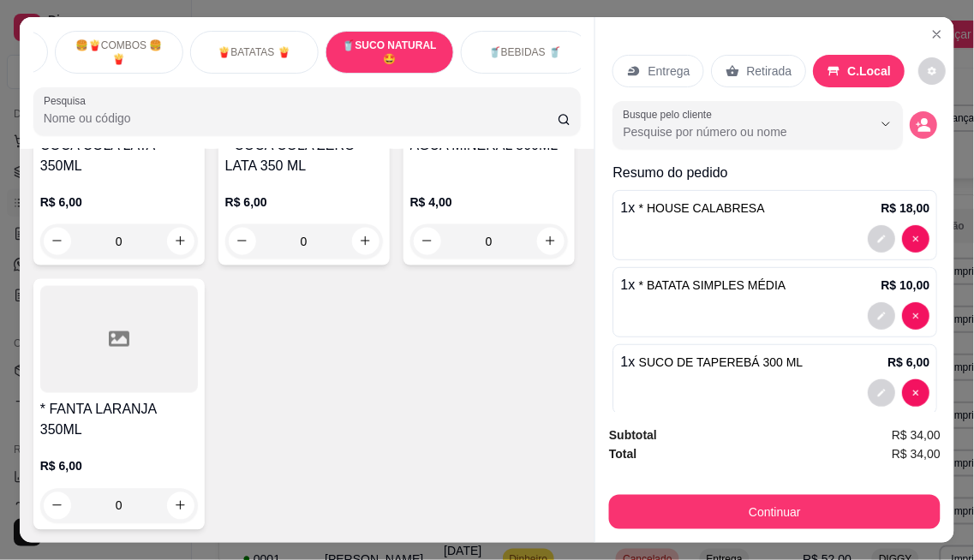
click at [915, 117] on icon "decrease-product-quantity" at bounding box center [922, 124] width 15 height 15
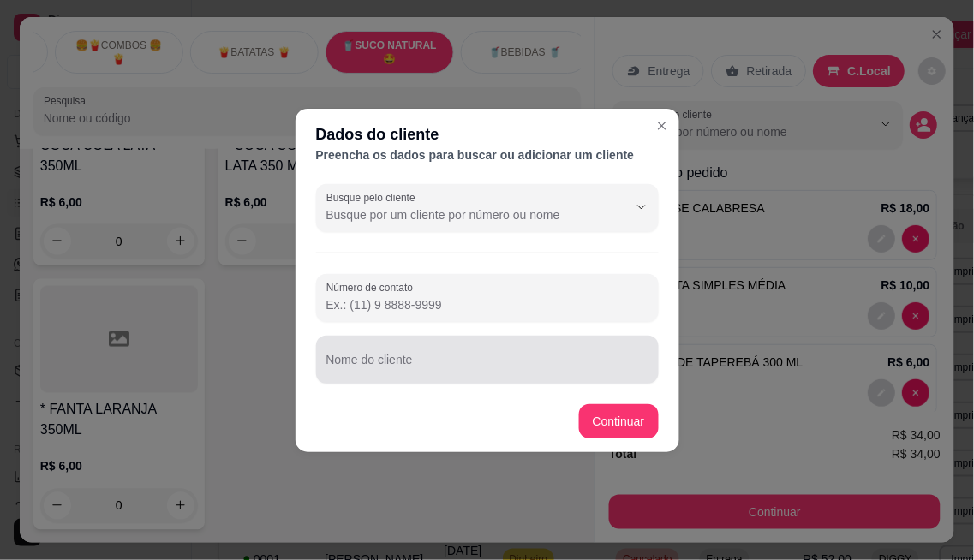
click at [455, 372] on input "Nome do cliente" at bounding box center [487, 366] width 322 height 17
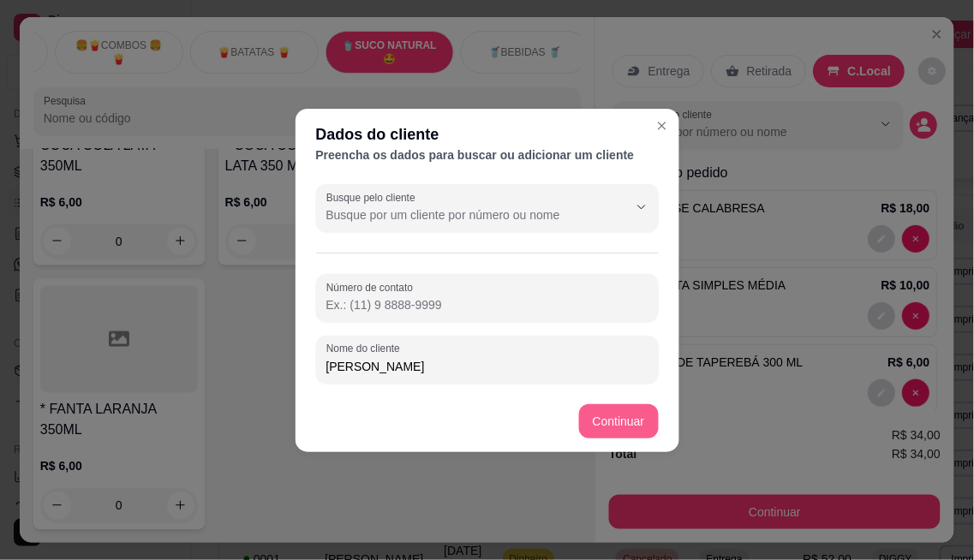
type input "[PERSON_NAME]"
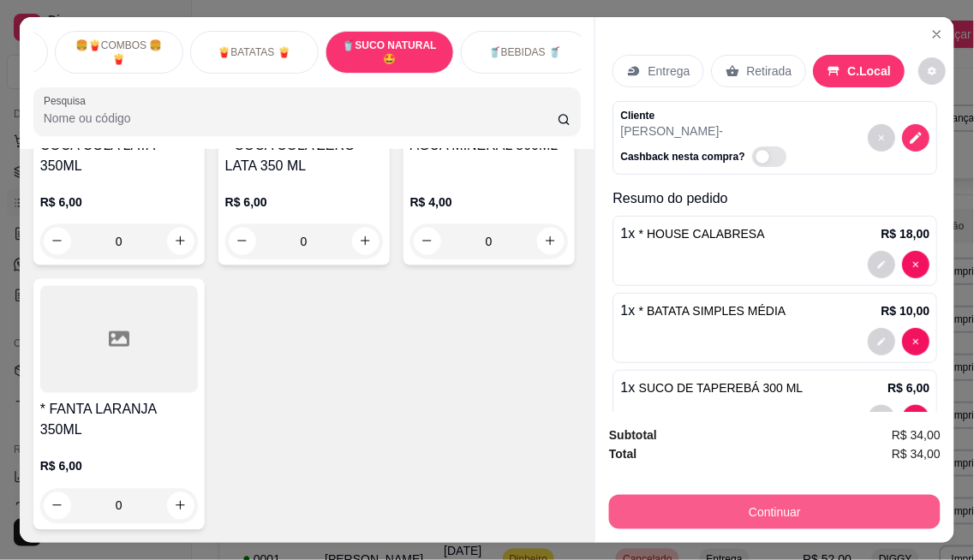
click at [735, 505] on button "Continuar" at bounding box center [774, 512] width 331 height 34
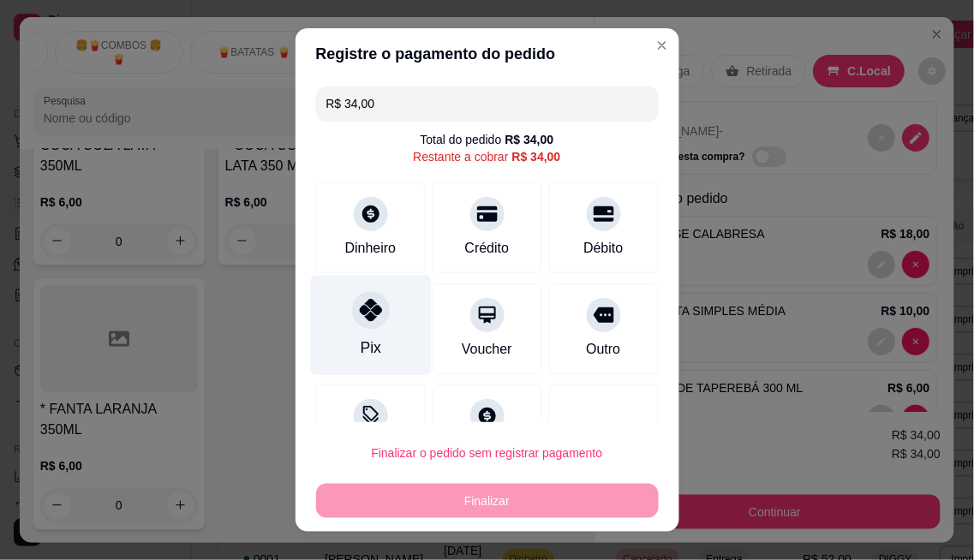
click at [352, 307] on div at bounding box center [371, 310] width 38 height 38
type input "R$ 0,00"
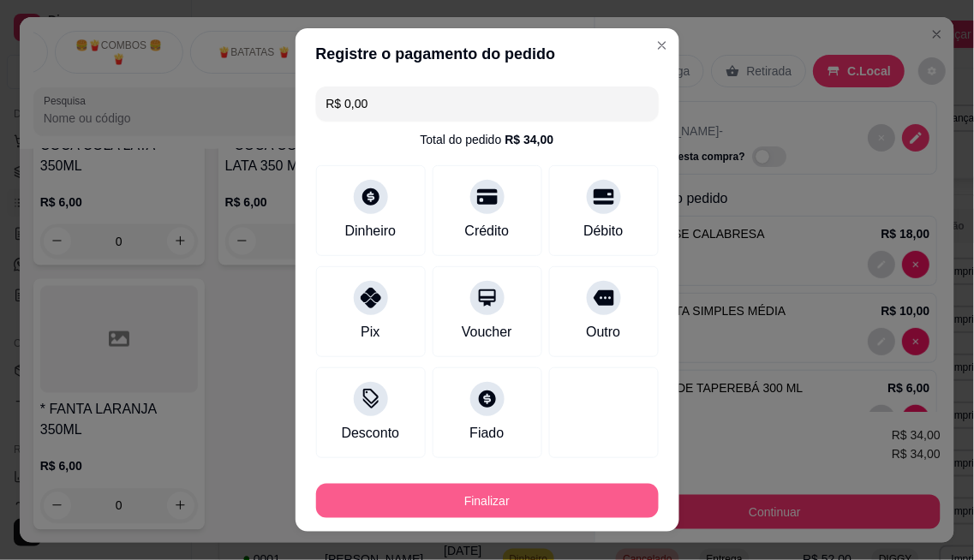
click at [495, 503] on button "Finalizar" at bounding box center [487, 501] width 343 height 34
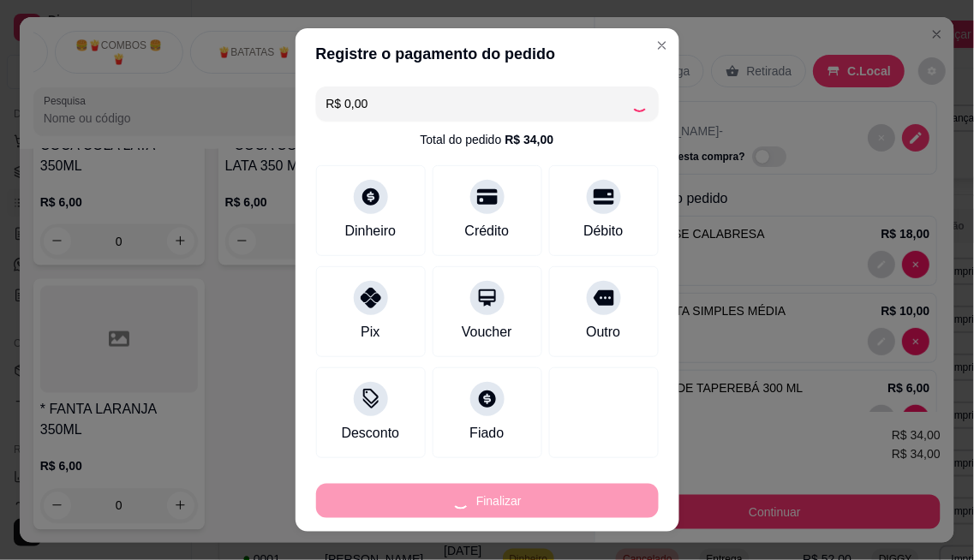
type input "0"
type input "-R$ 34,00"
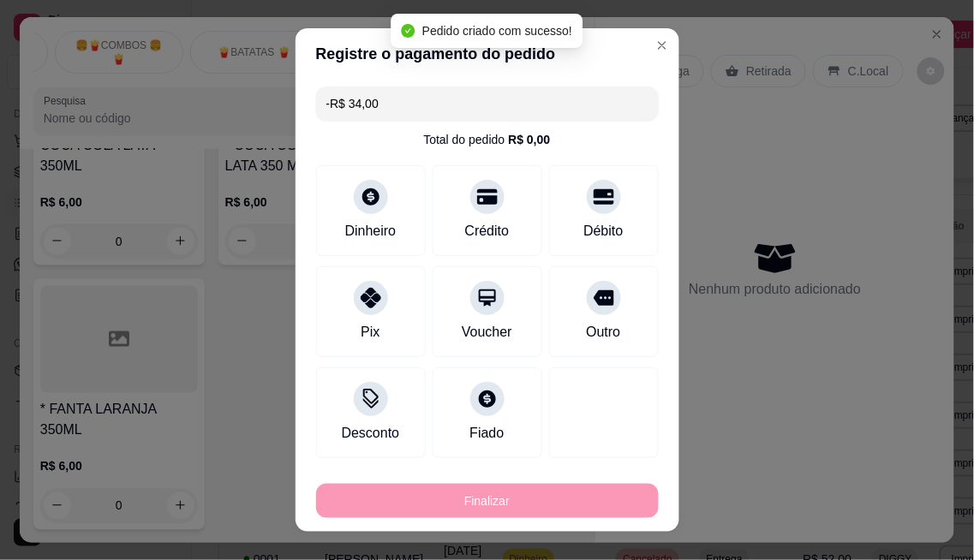
scroll to position [4302, 0]
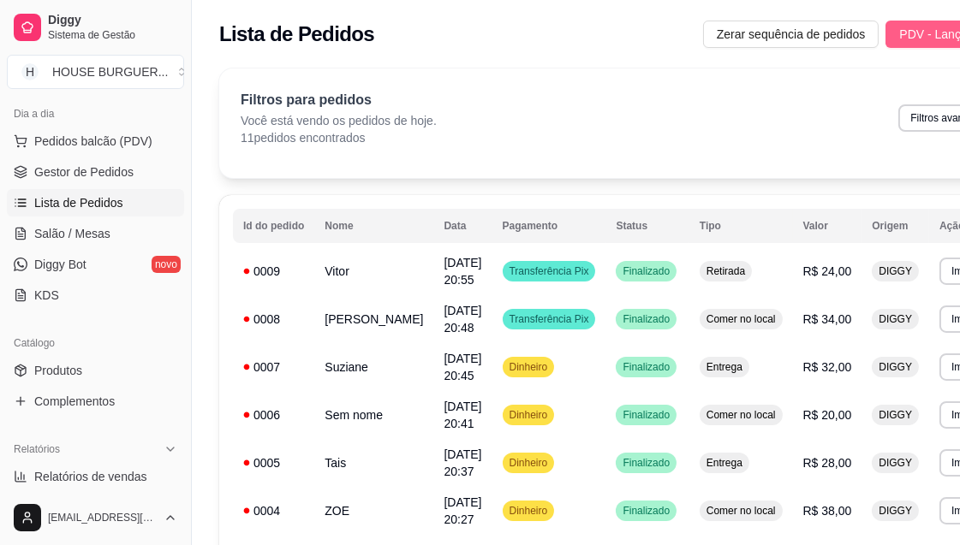
click at [899, 38] on span "PDV - Lançar pedido" at bounding box center [954, 34] width 111 height 19
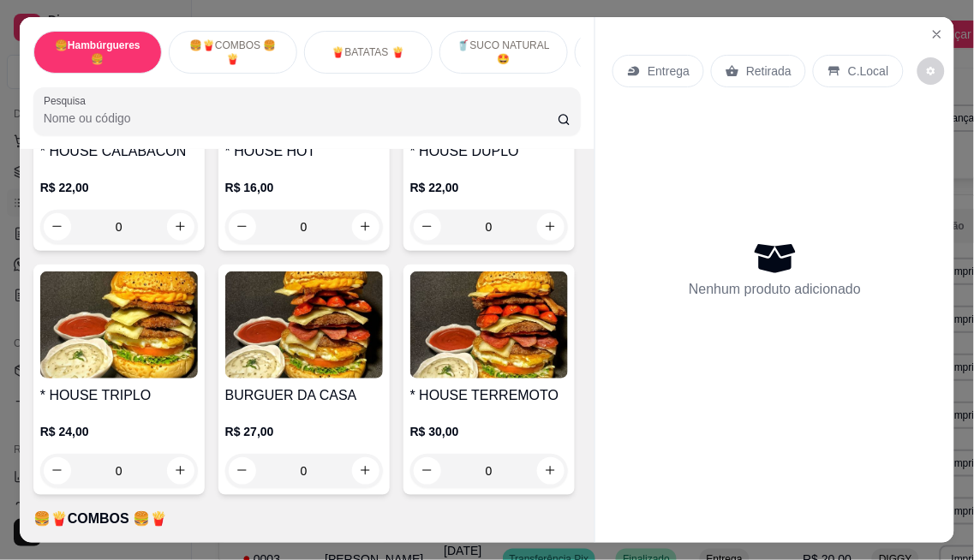
scroll to position [1331, 0]
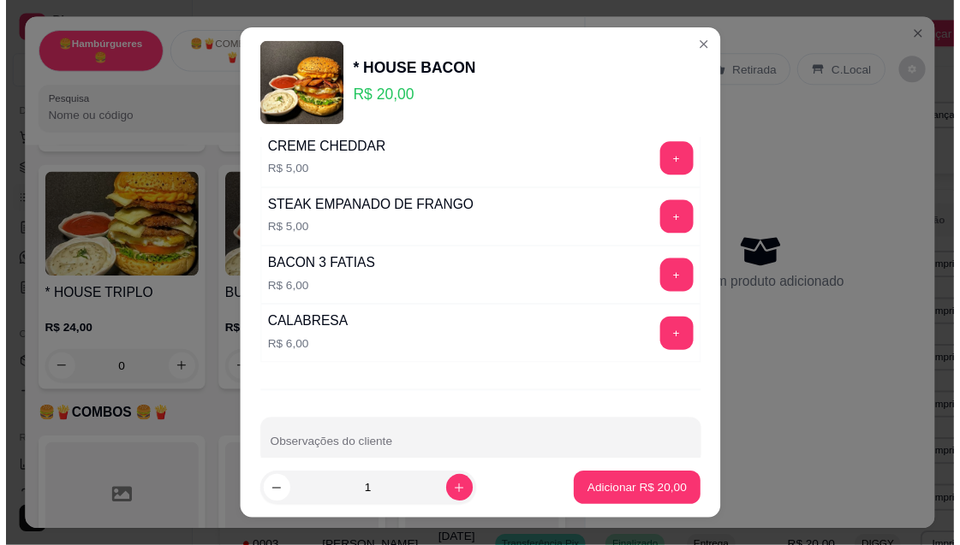
scroll to position [402, 0]
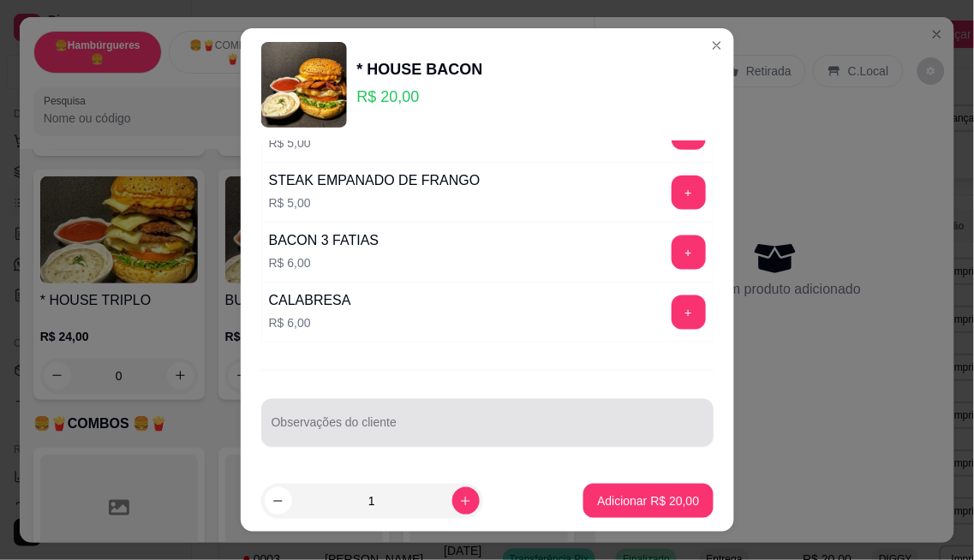
click at [455, 408] on div at bounding box center [487, 423] width 432 height 34
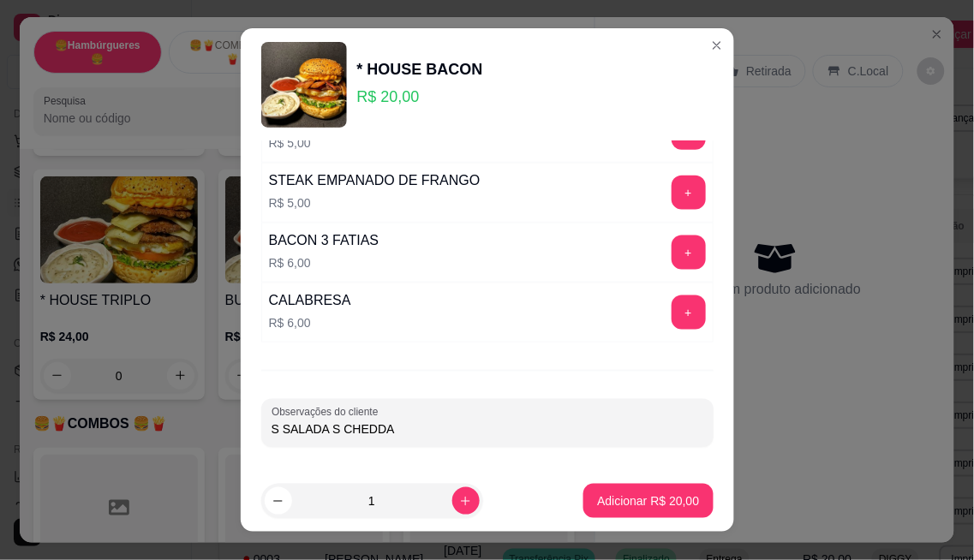
type input "S SALADA S CHEDDAR"
click at [594, 510] on button "Adicionar R$ 20,00" at bounding box center [649, 501] width 126 height 33
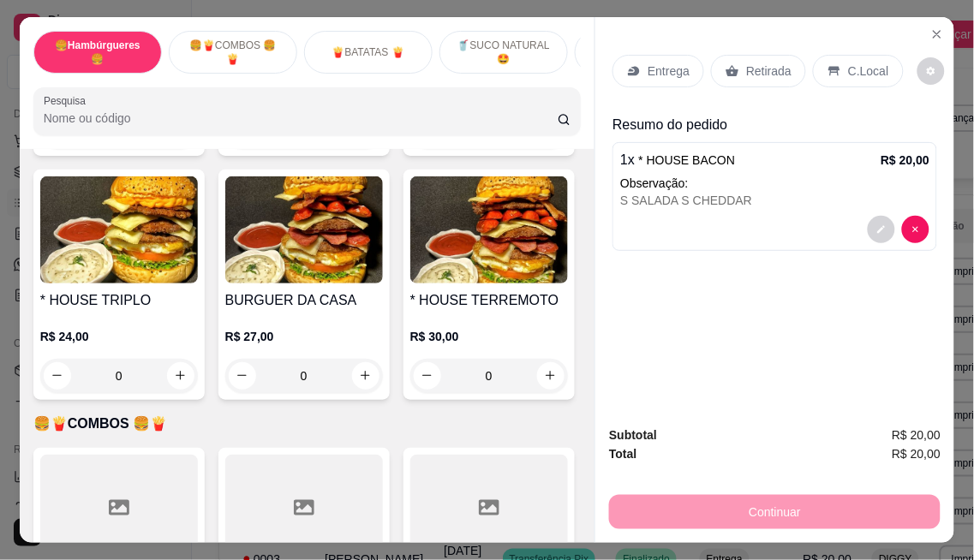
click at [832, 58] on div "C.Local" at bounding box center [858, 71] width 90 height 33
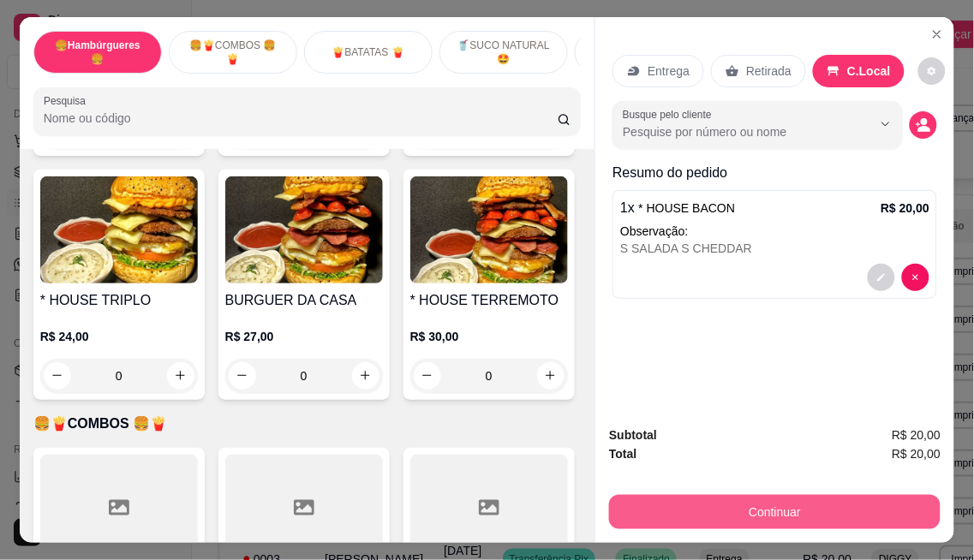
click at [782, 512] on button "Continuar" at bounding box center [774, 512] width 331 height 34
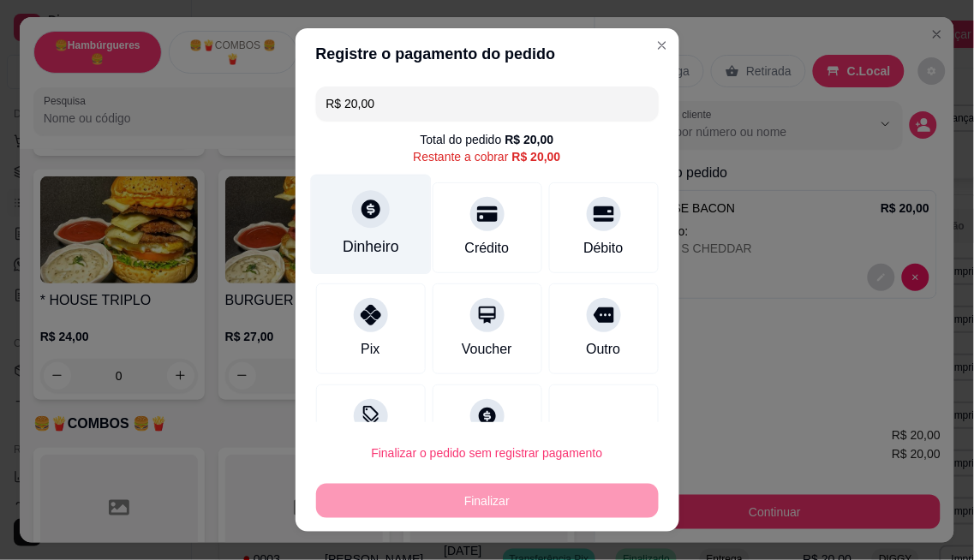
click at [380, 227] on div "Dinheiro" at bounding box center [370, 224] width 121 height 100
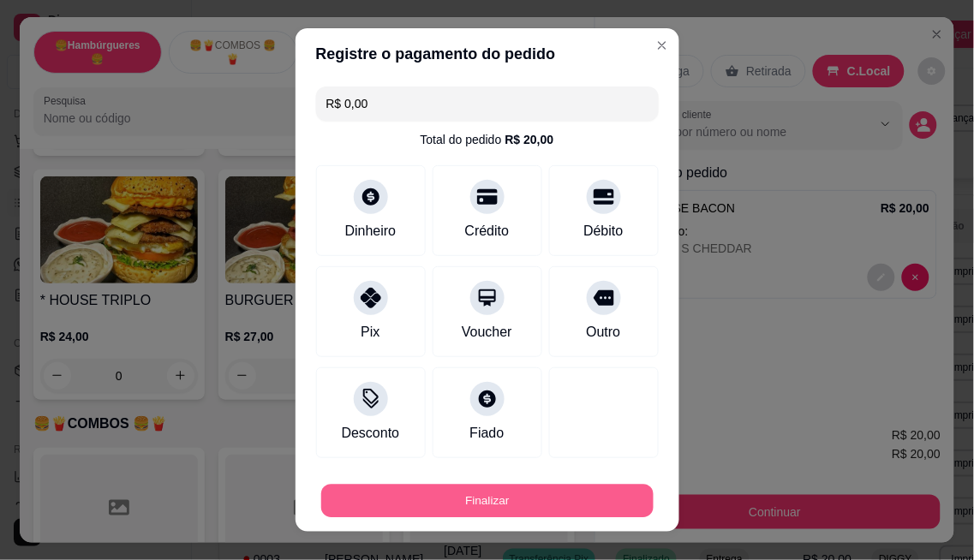
click at [507, 492] on button "Finalizar" at bounding box center [487, 501] width 332 height 33
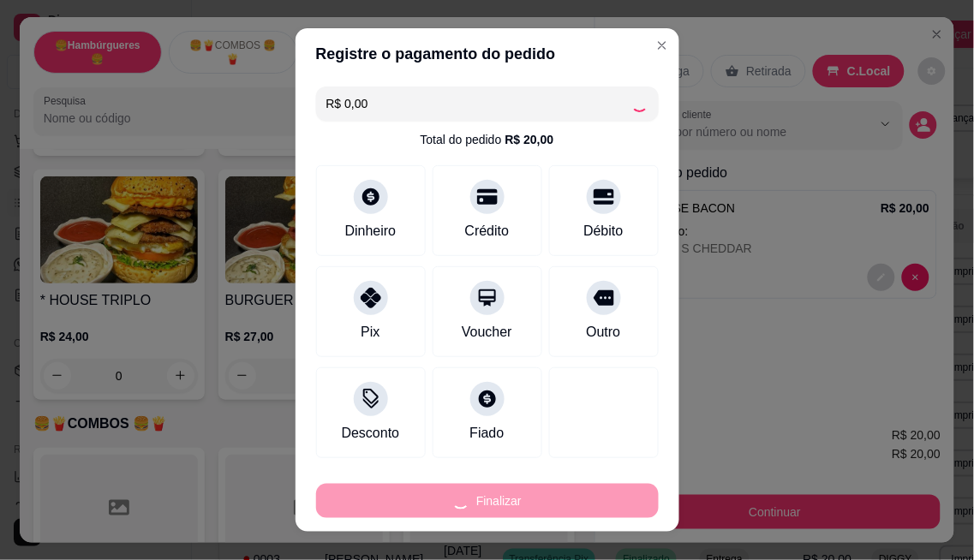
type input "-R$ 20,00"
